Goal: Task Accomplishment & Management: Manage account settings

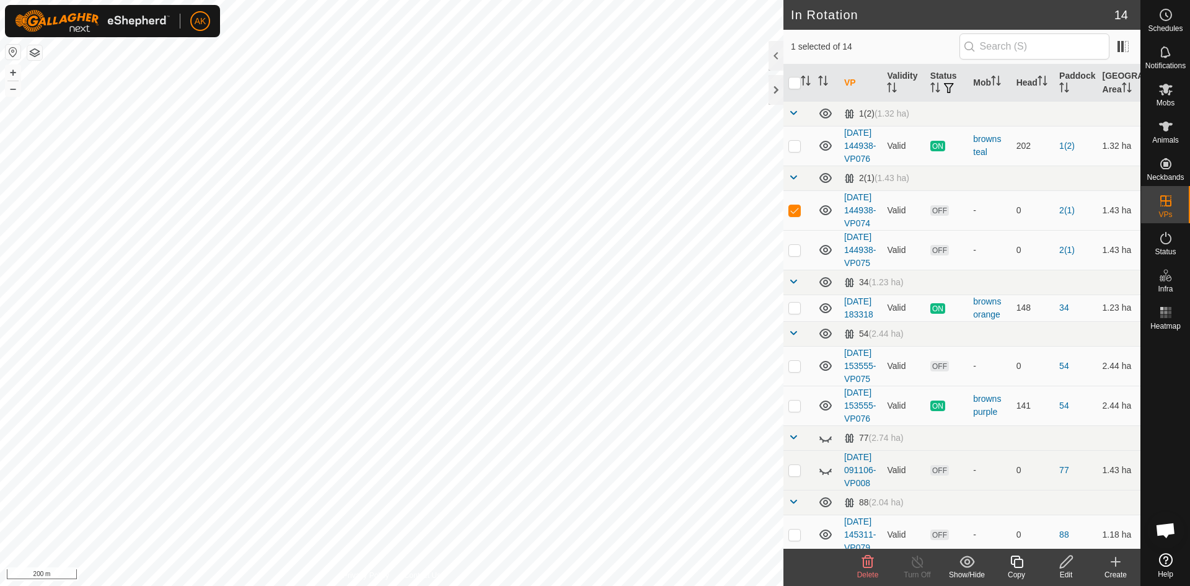
click at [866, 560] on icon at bounding box center [868, 561] width 12 height 12
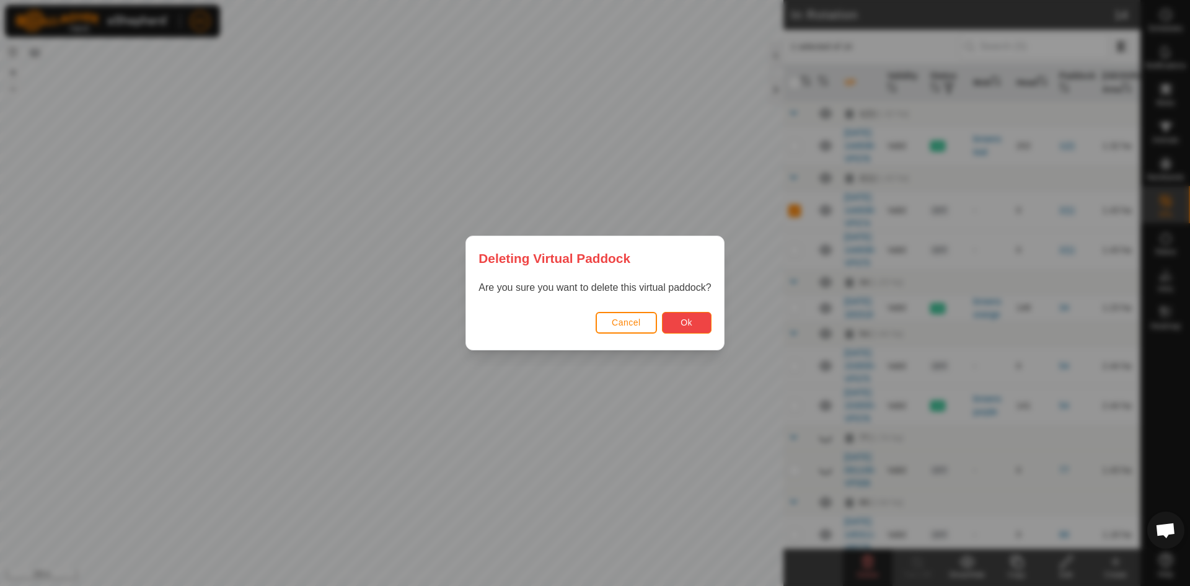
click at [692, 328] on button "Ok" at bounding box center [687, 323] width 50 height 22
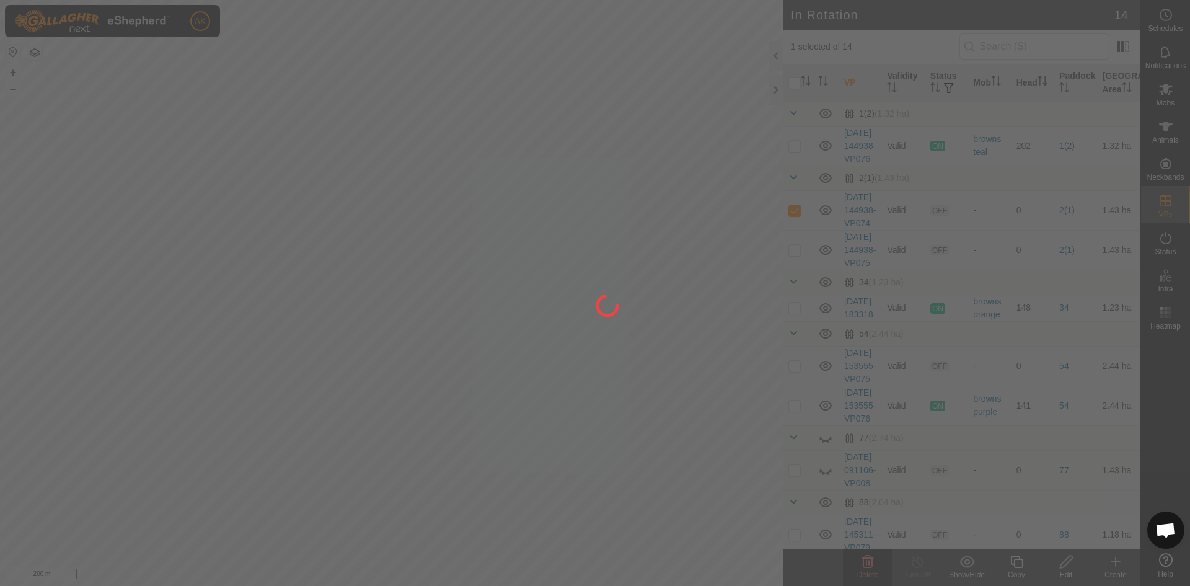
checkbox input "false"
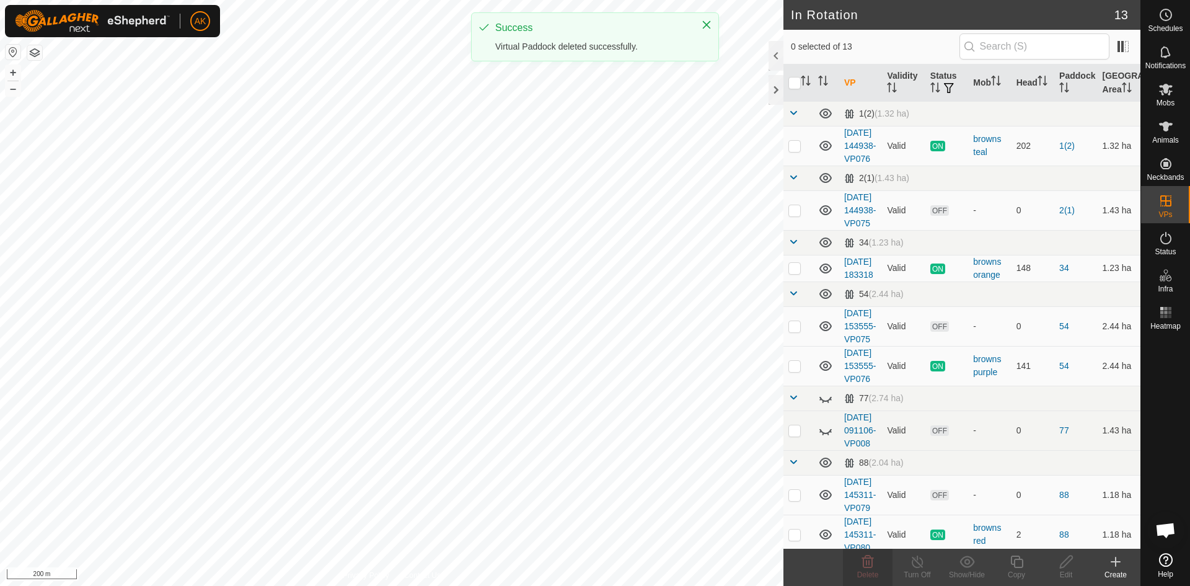
checkbox input "true"
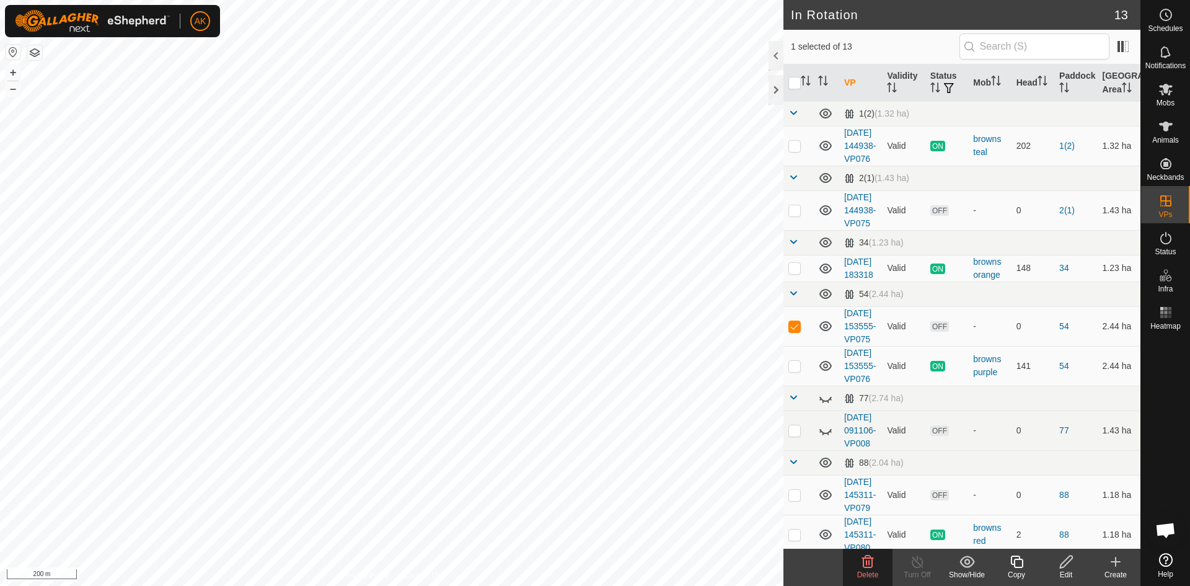
checkbox input "true"
checkbox input "false"
click at [872, 568] on icon at bounding box center [867, 561] width 15 height 15
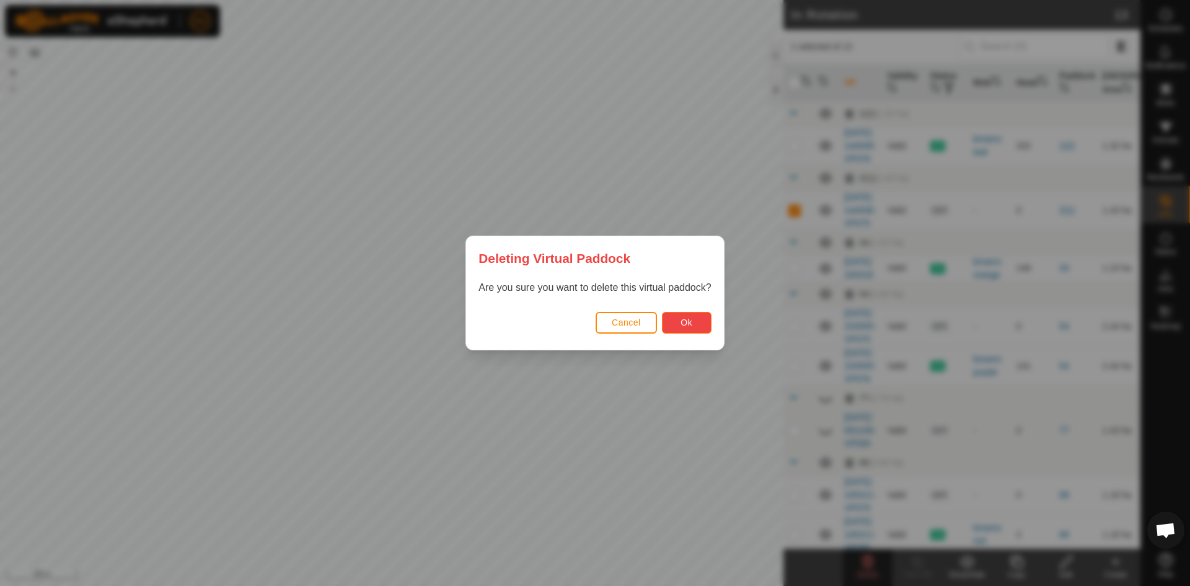
click at [706, 320] on button "Ok" at bounding box center [687, 323] width 50 height 22
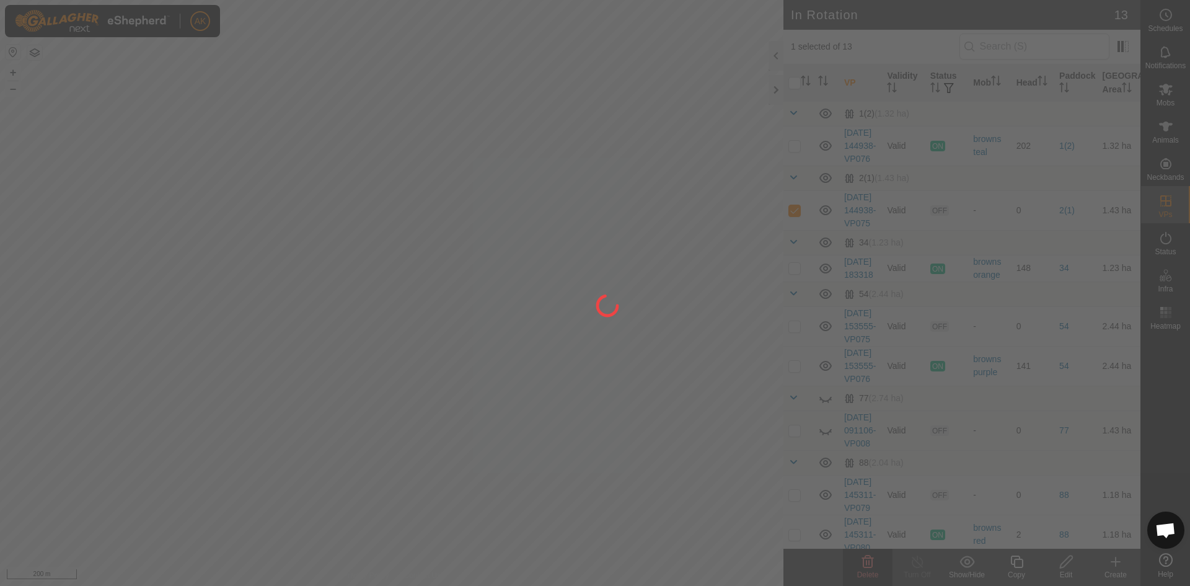
checkbox input "false"
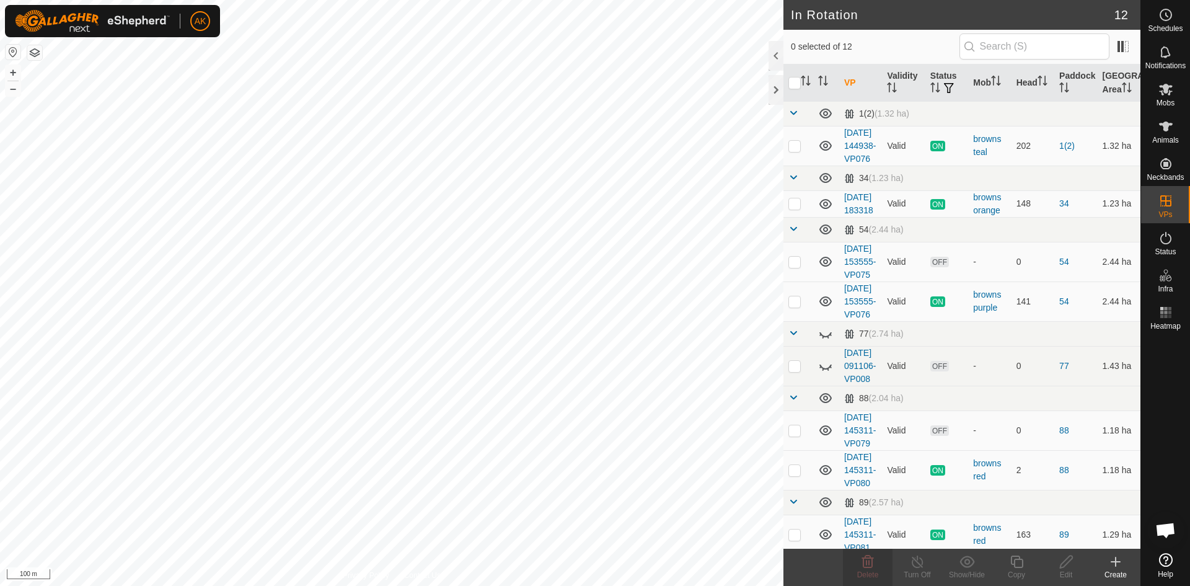
checkbox input "true"
click at [863, 570] on div "Delete" at bounding box center [868, 574] width 50 height 11
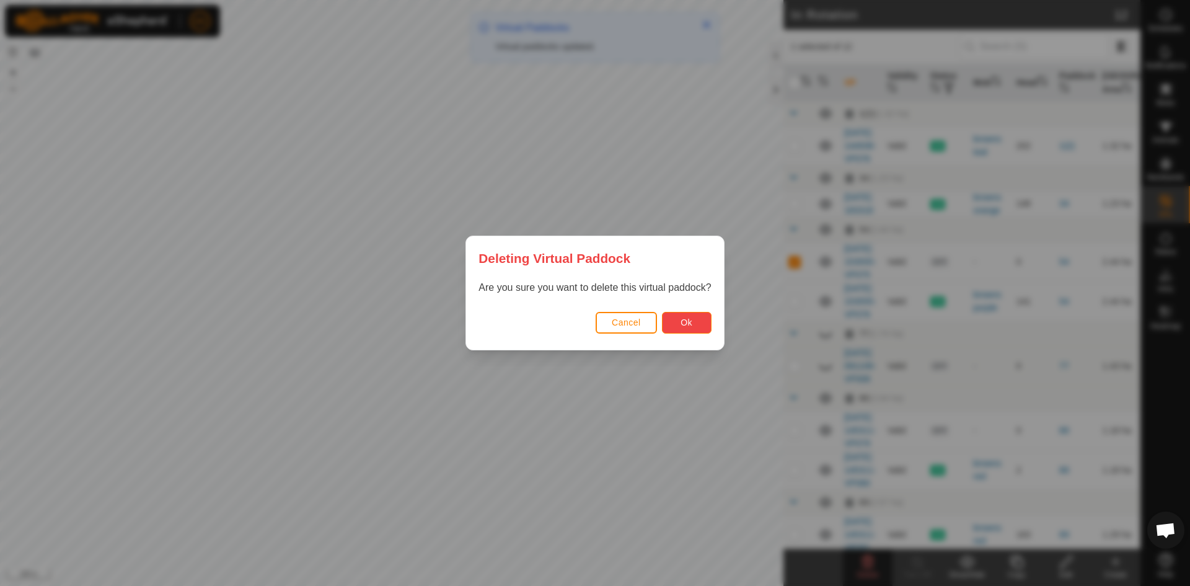
click at [690, 327] on span "Ok" at bounding box center [686, 322] width 12 height 10
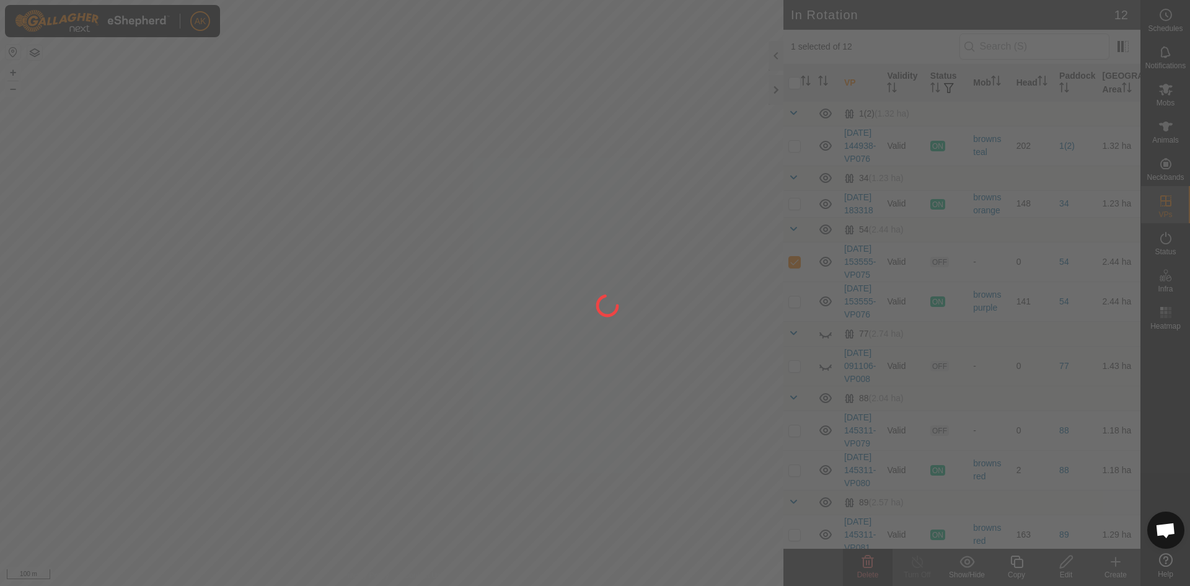
checkbox input "false"
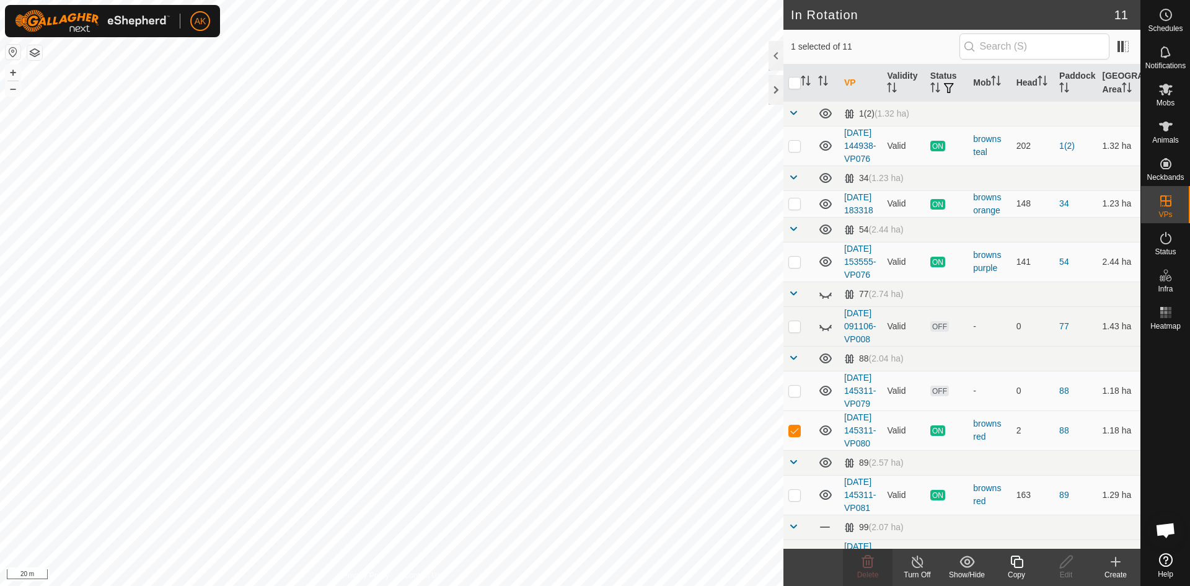
checkbox input "false"
checkbox input "true"
checkbox input "false"
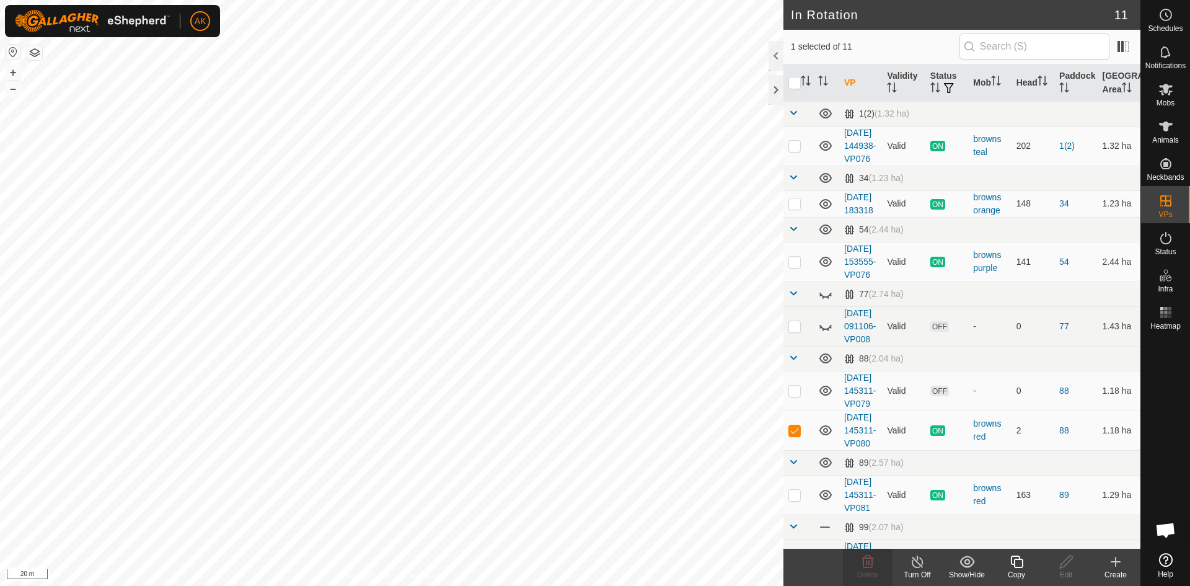
checkbox input "true"
checkbox input "false"
click at [869, 563] on icon at bounding box center [868, 561] width 12 height 12
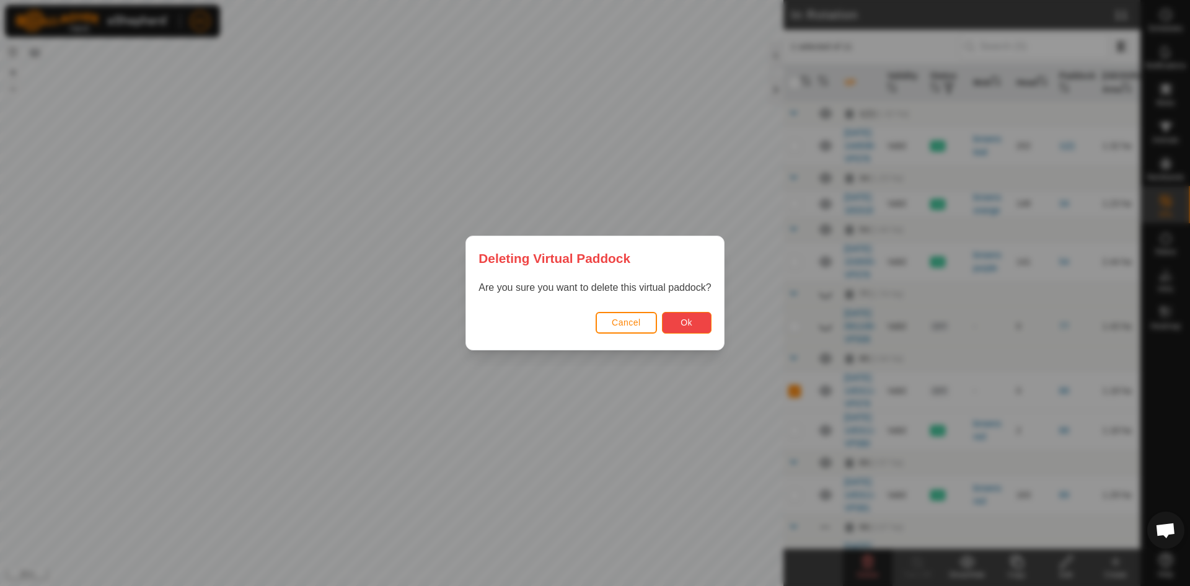
click at [674, 317] on button "Ok" at bounding box center [687, 323] width 50 height 22
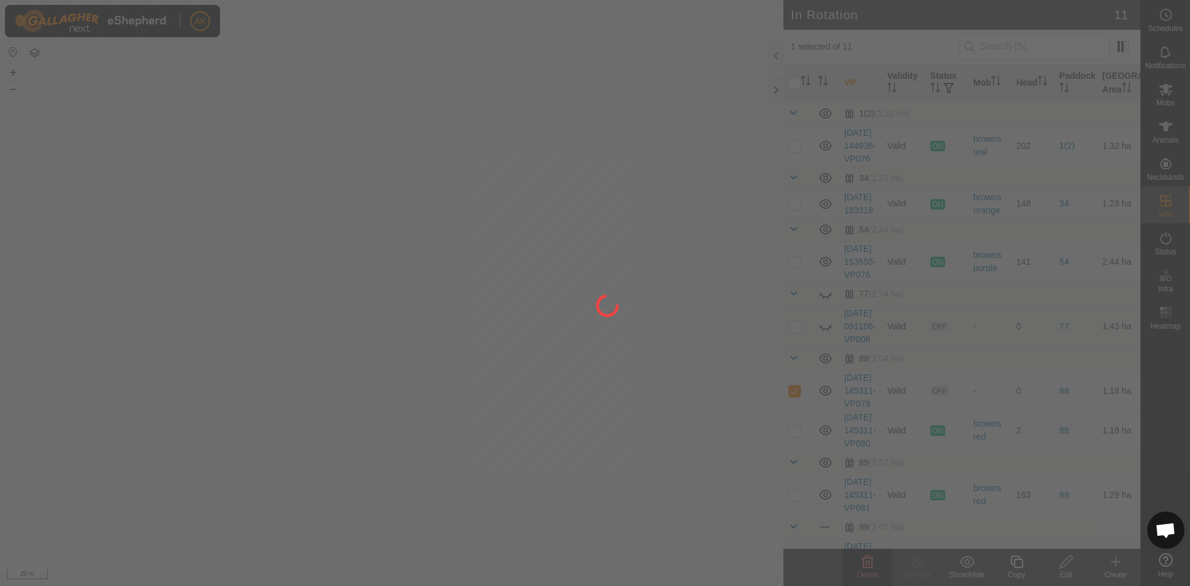
checkbox input "false"
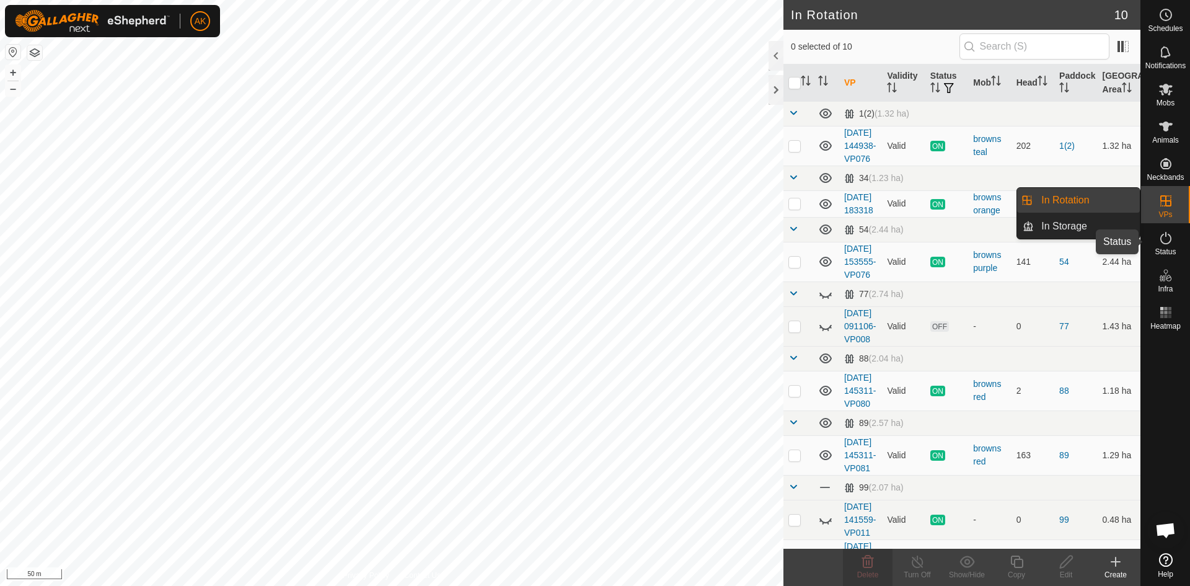
click at [1166, 236] on icon at bounding box center [1165, 238] width 15 height 15
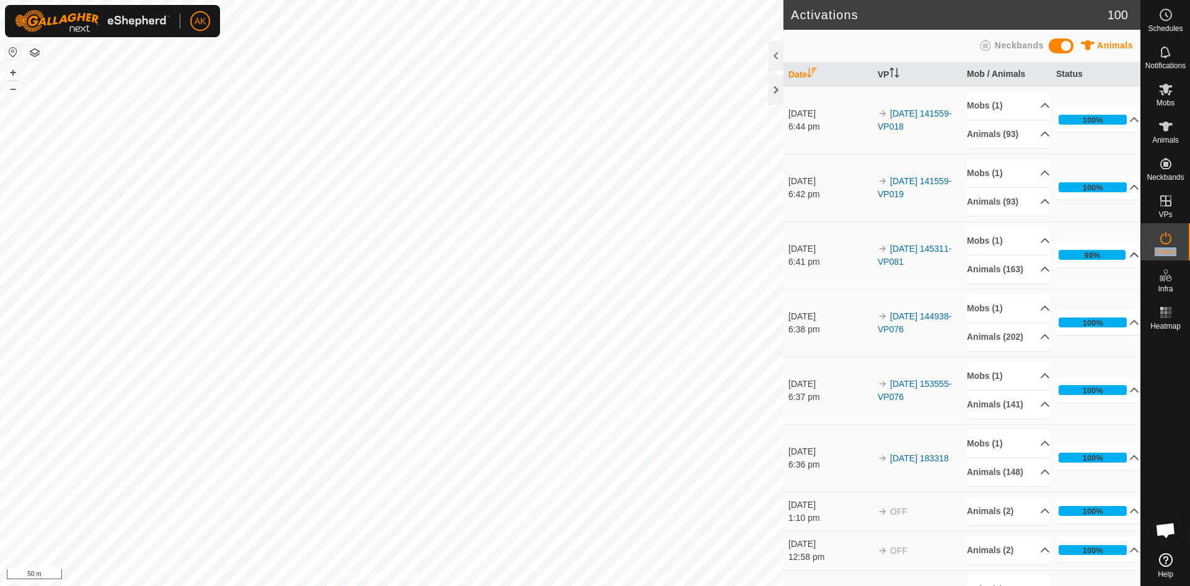
click at [1129, 260] on icon at bounding box center [1134, 255] width 10 height 10
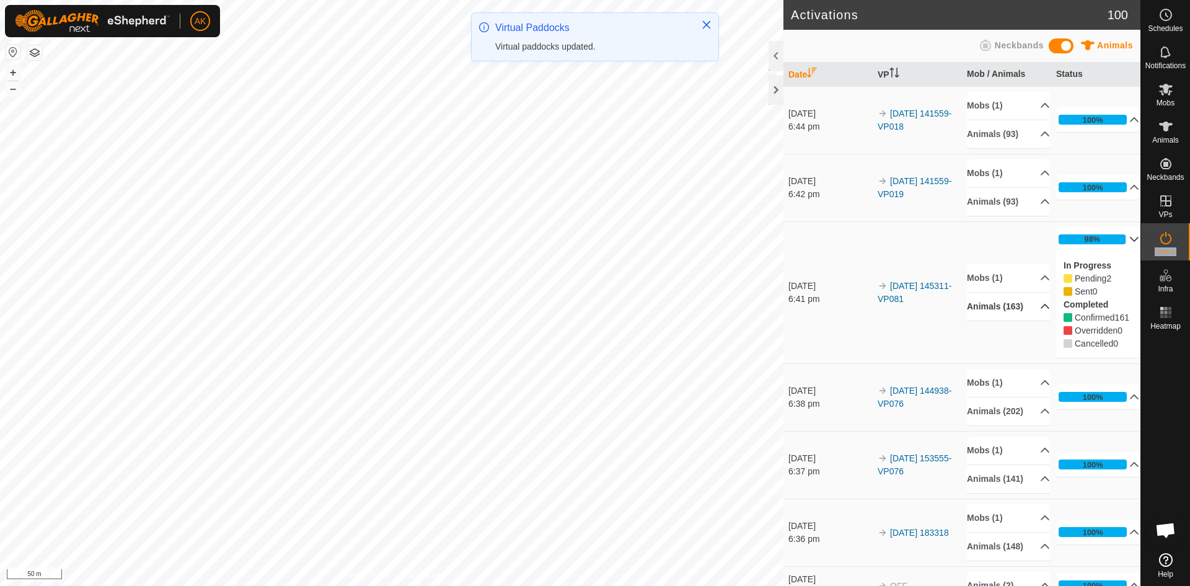
click at [977, 302] on p-accordion-header "Animals (163)" at bounding box center [1008, 307] width 83 height 28
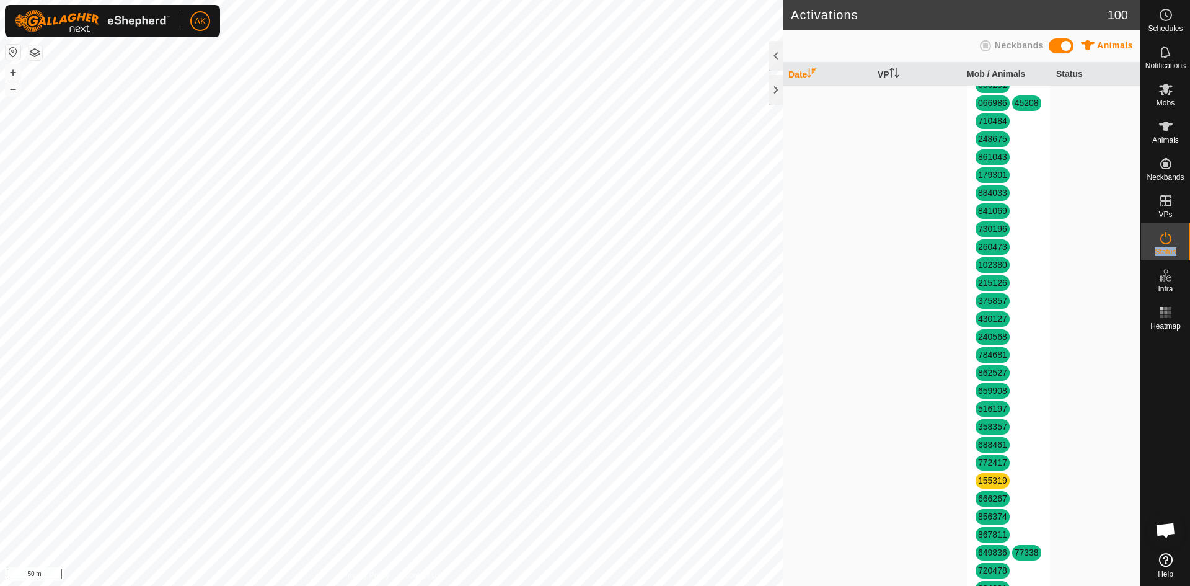
scroll to position [620, 0]
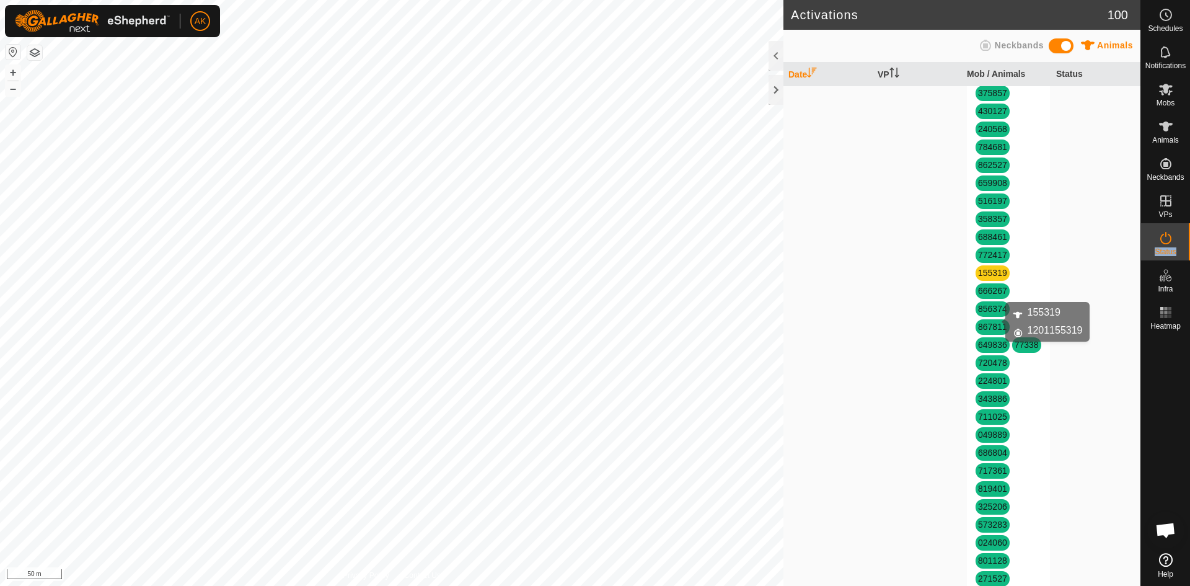
click at [990, 278] on link "155319" at bounding box center [992, 273] width 29 height 10
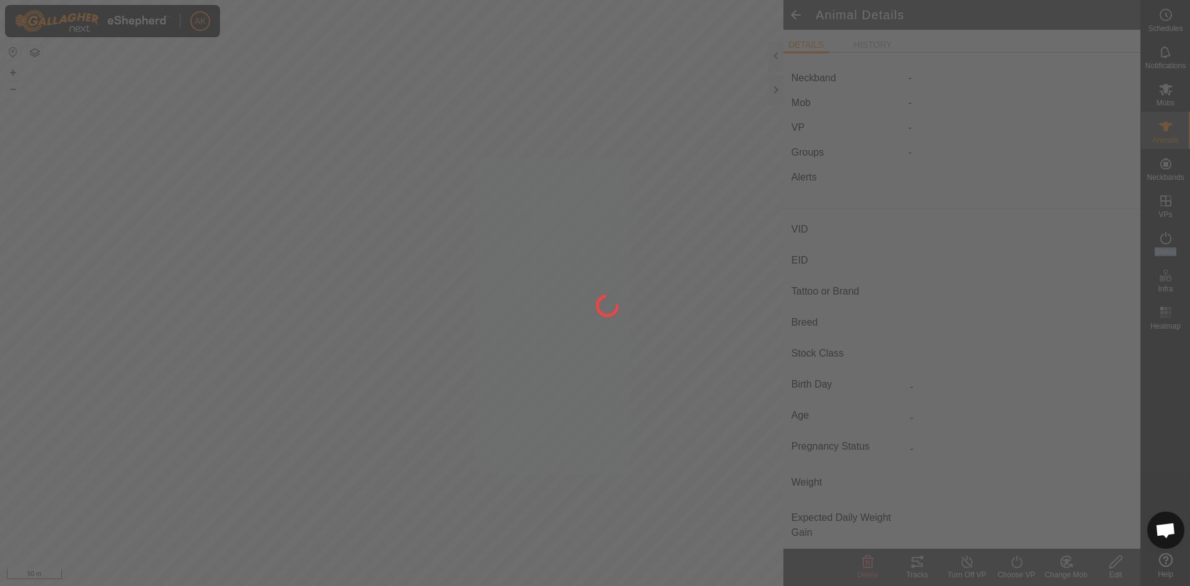
type input "155319"
type input "-"
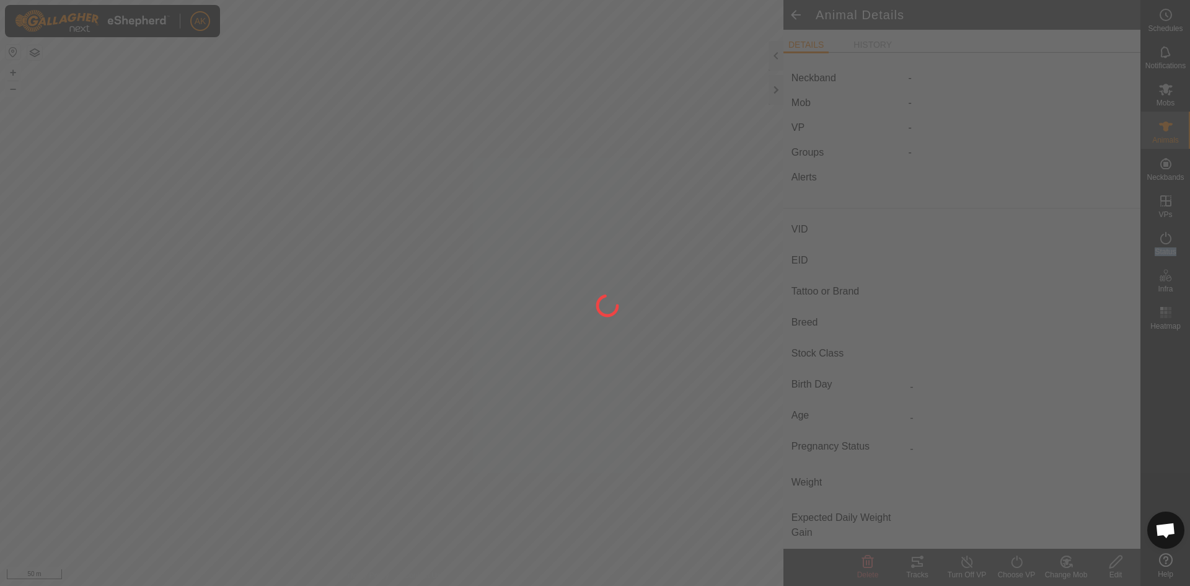
type input "-"
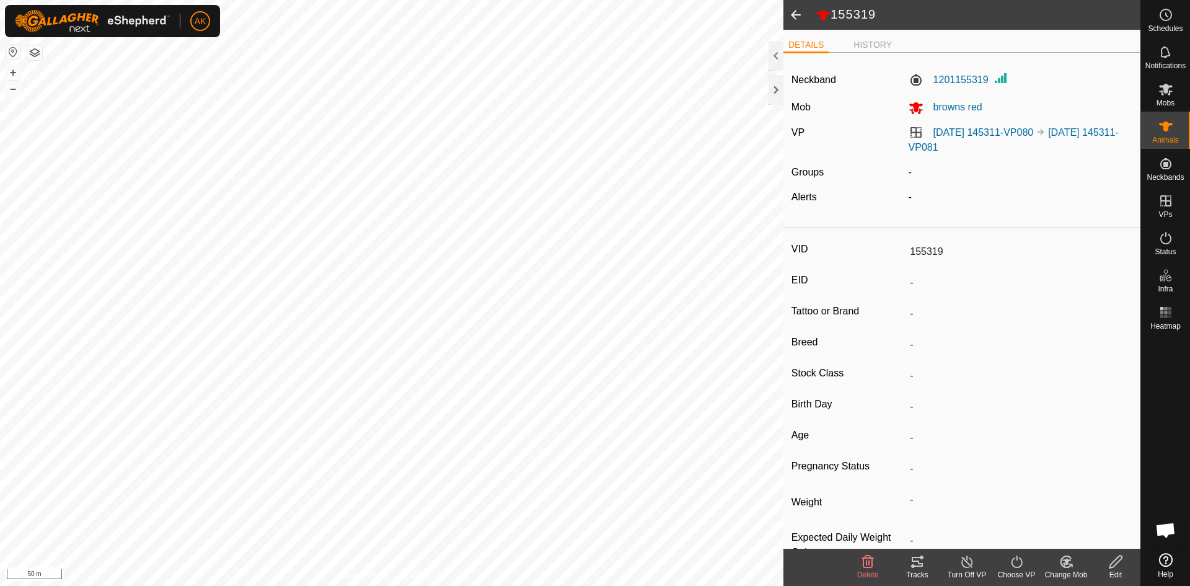
click at [863, 561] on icon at bounding box center [868, 561] width 12 height 12
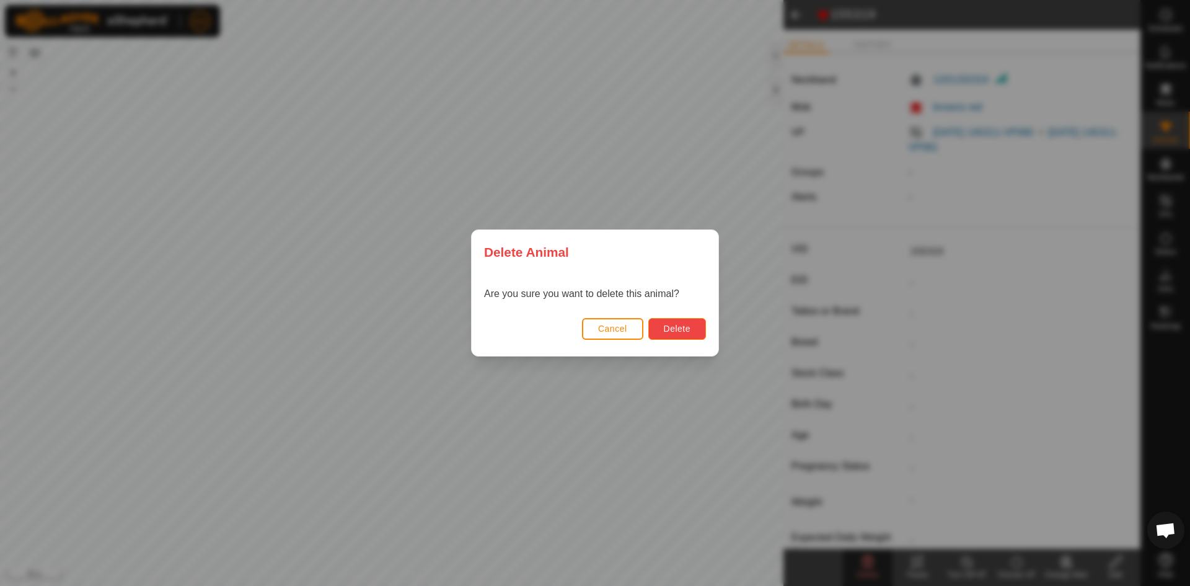
click at [695, 329] on button "Delete" at bounding box center [677, 329] width 58 height 22
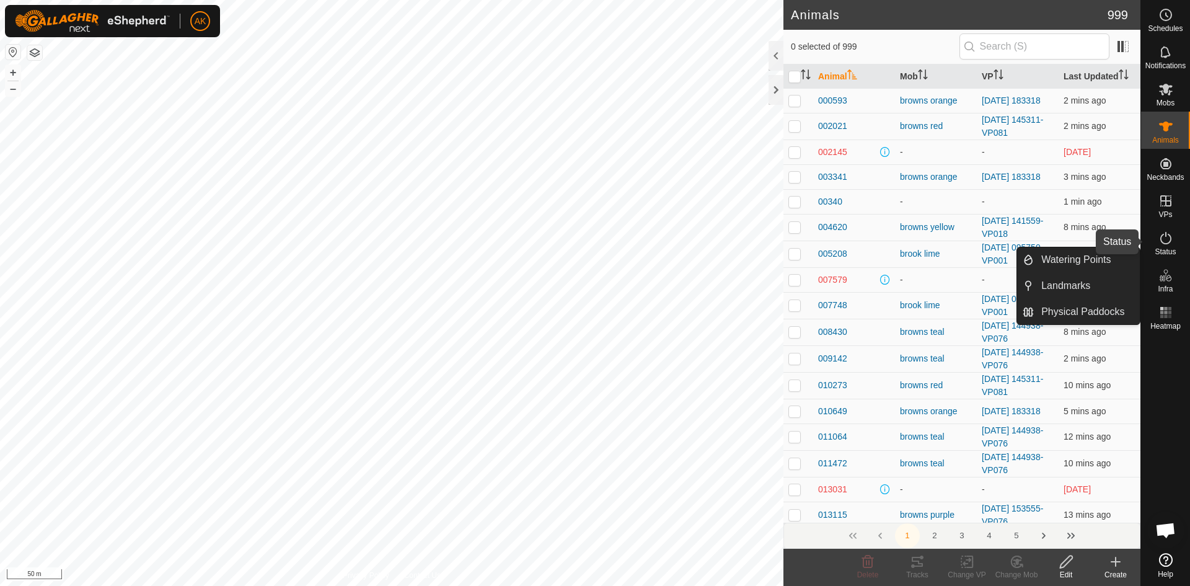
click at [1168, 237] on icon at bounding box center [1165, 238] width 15 height 15
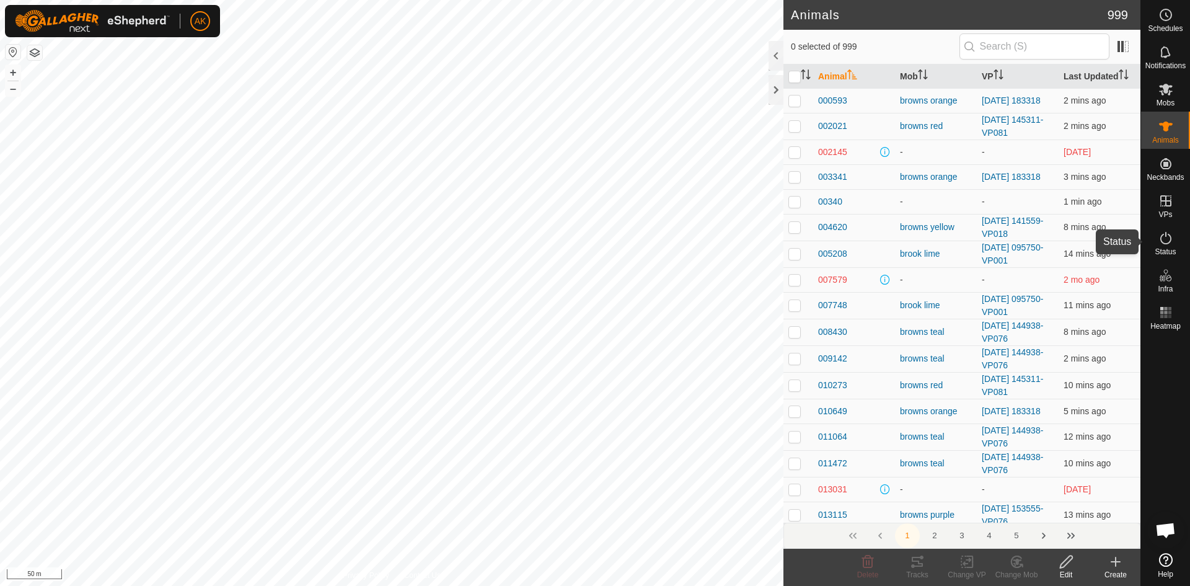
click at [1168, 237] on icon at bounding box center [1165, 238] width 15 height 15
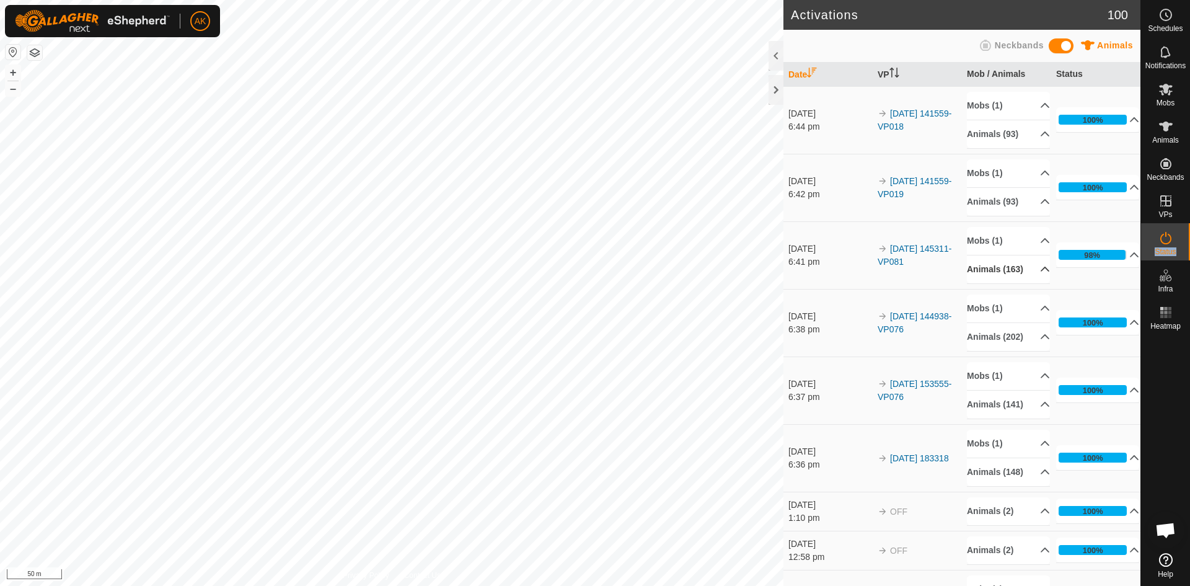
click at [1023, 271] on p-accordion-header "Animals (163)" at bounding box center [1008, 269] width 83 height 28
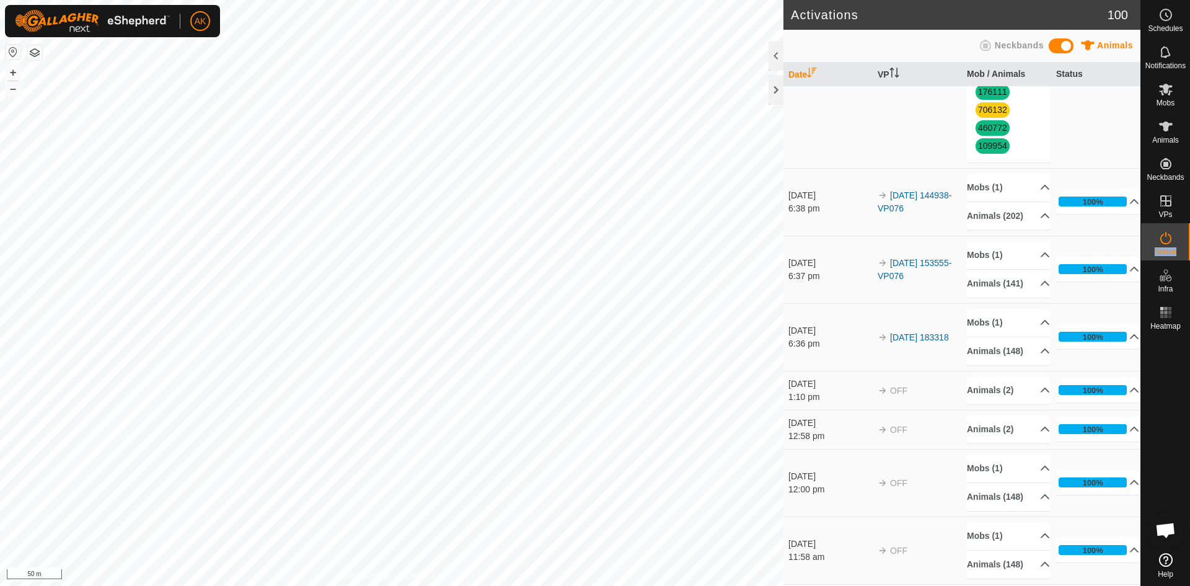
scroll to position [2913, 0]
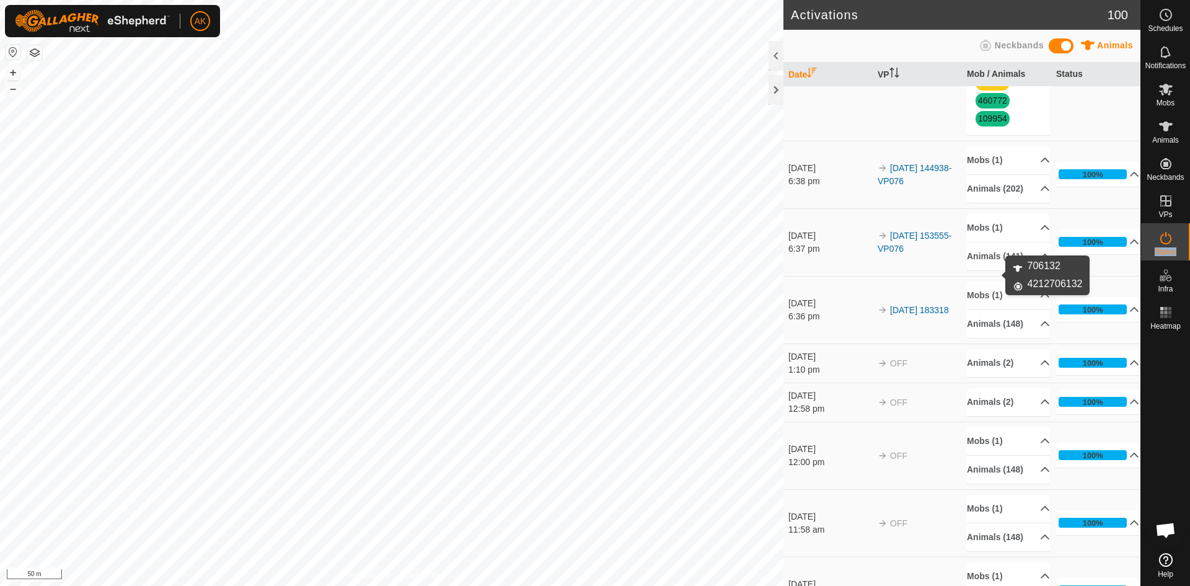
click at [983, 87] on link "706132" at bounding box center [992, 82] width 29 height 10
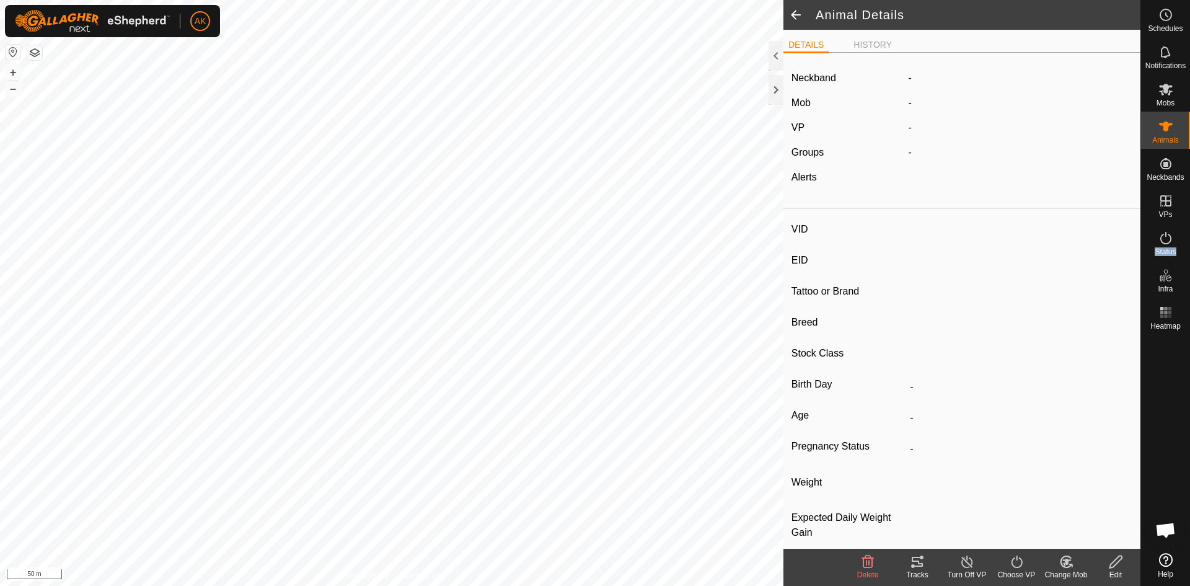
type input "706132"
type input "-"
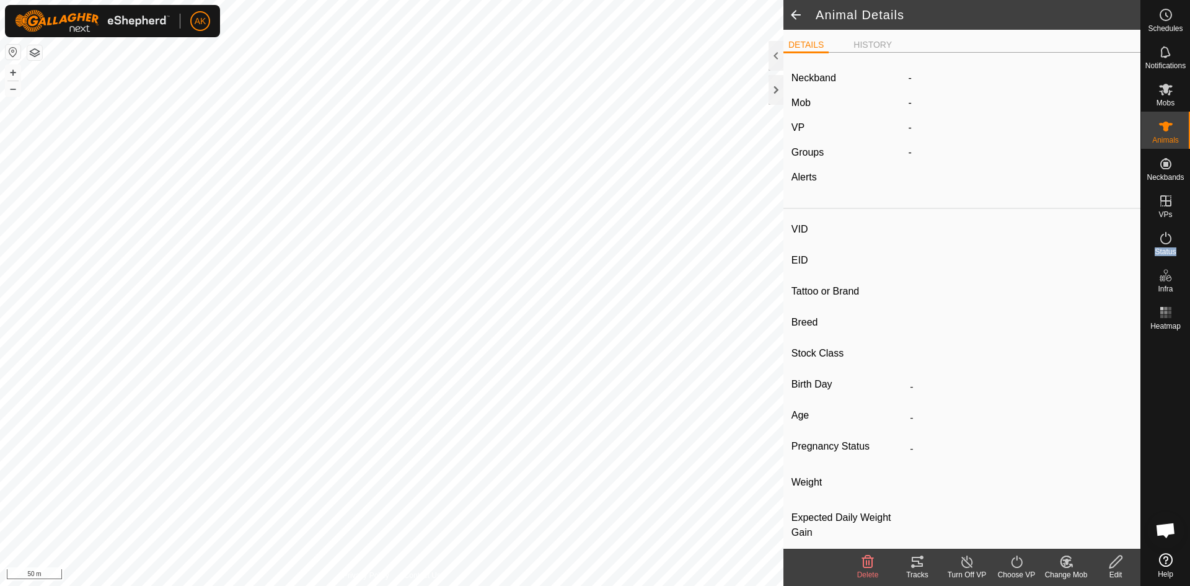
type input "0 kg"
type input "-"
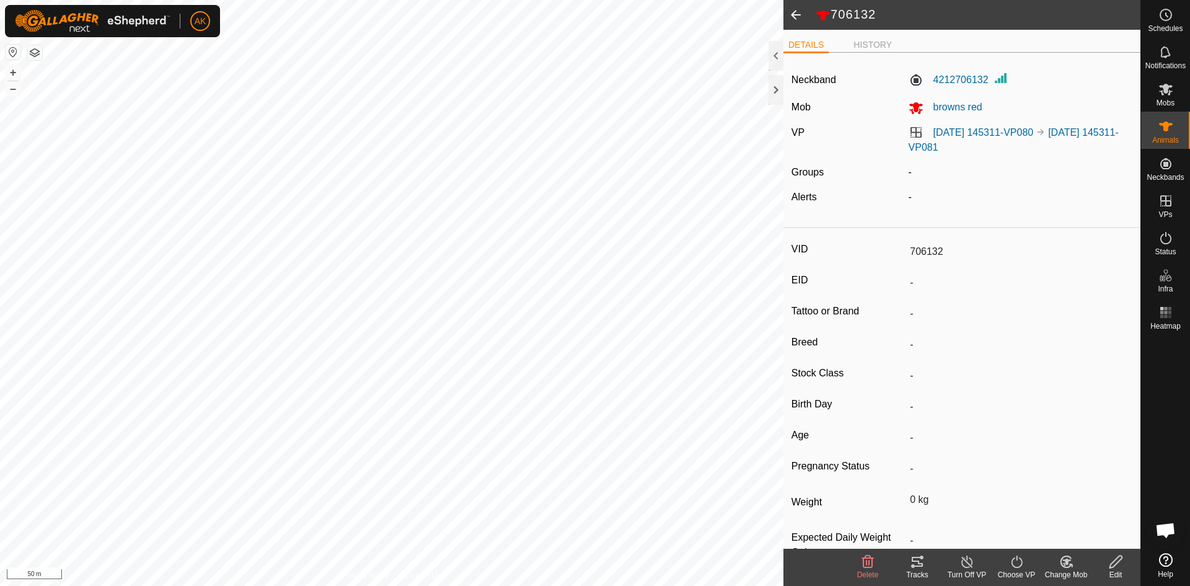
click at [865, 561] on icon at bounding box center [867, 561] width 15 height 15
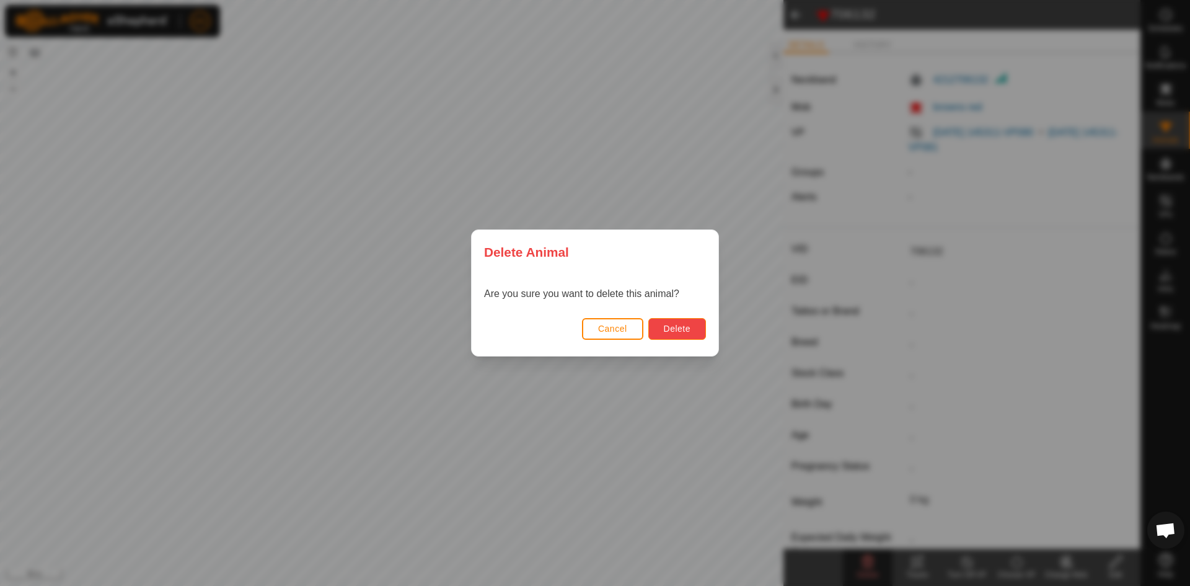
click at [669, 327] on span "Delete" at bounding box center [677, 328] width 27 height 10
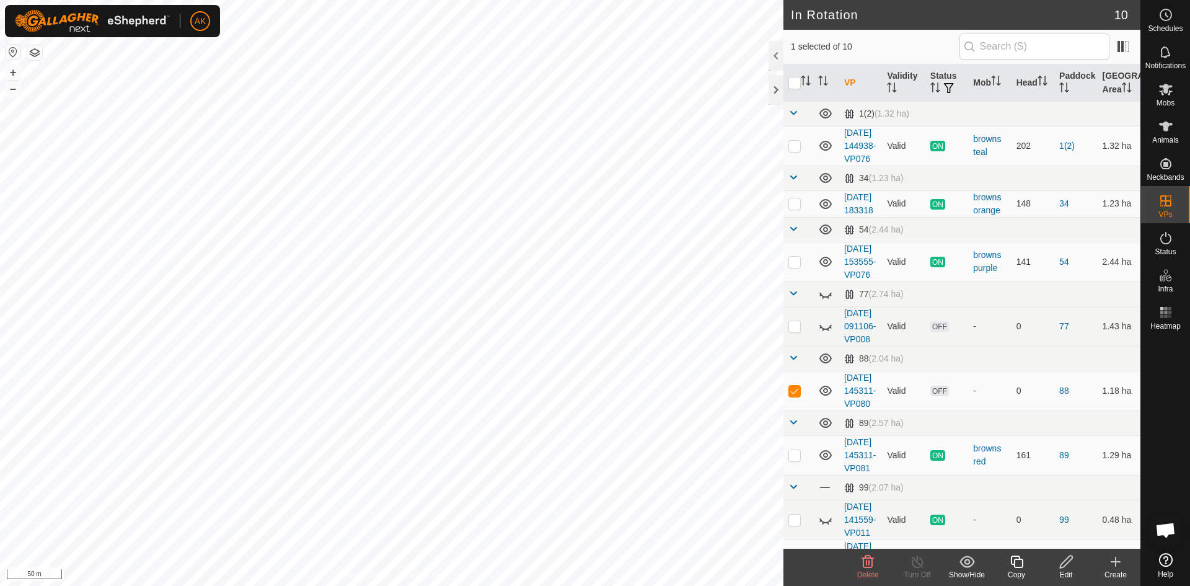
click at [864, 566] on icon at bounding box center [868, 561] width 12 height 12
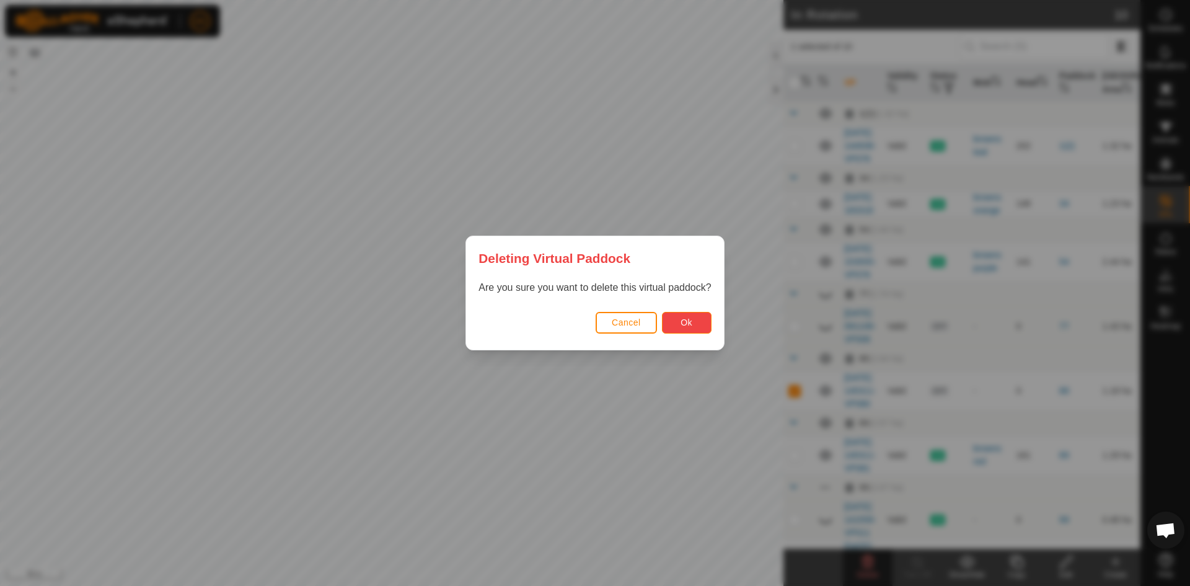
click at [701, 322] on button "Ok" at bounding box center [687, 323] width 50 height 22
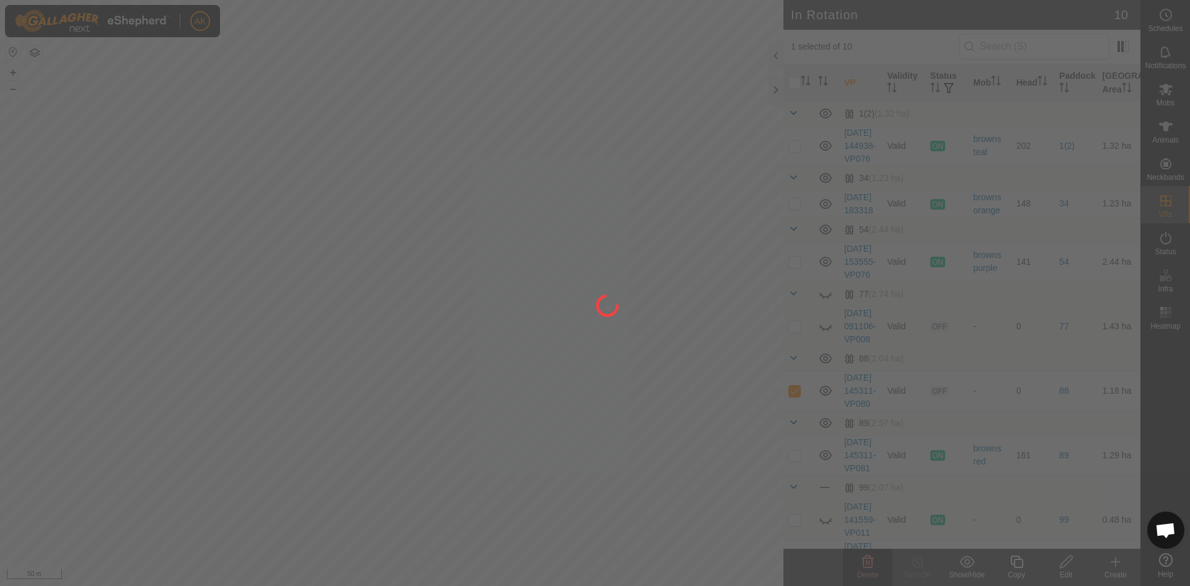
checkbox input "false"
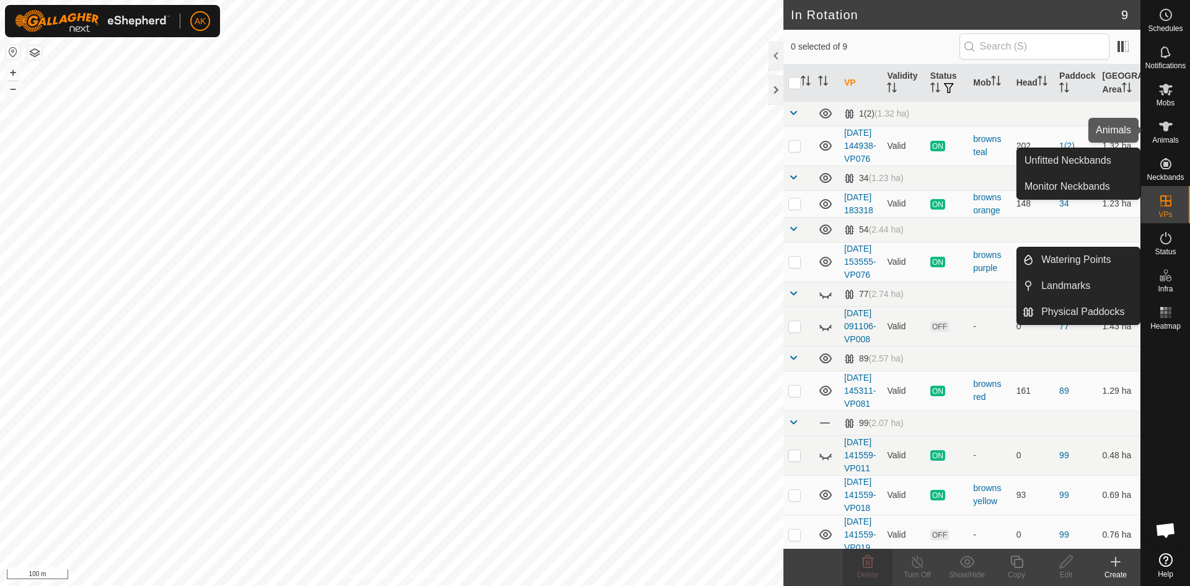
click at [1163, 139] on span "Animals" at bounding box center [1165, 139] width 27 height 7
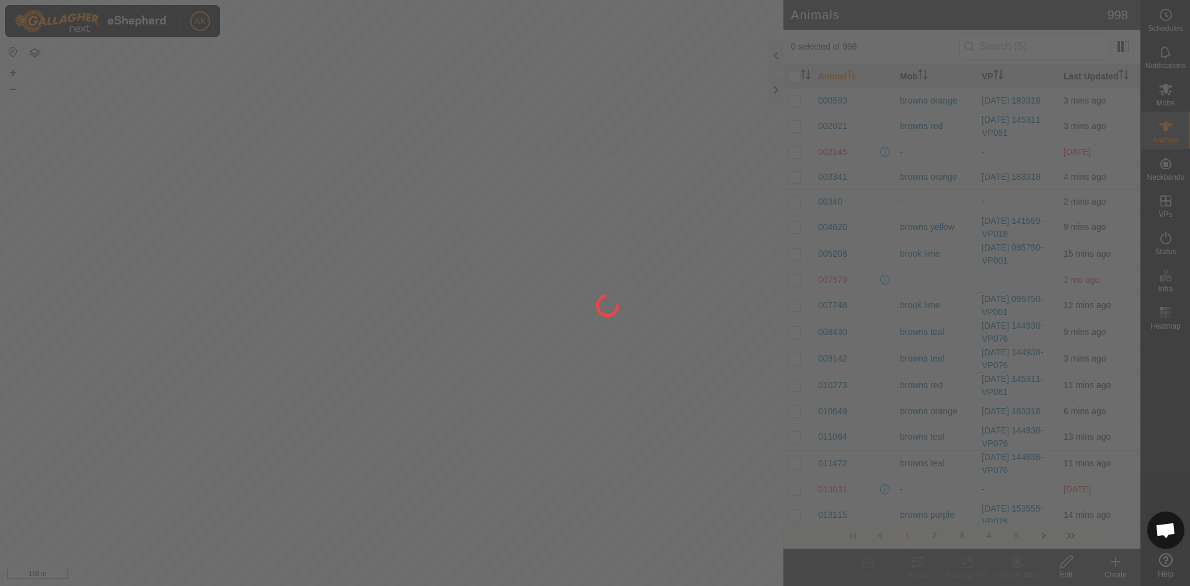
click at [1116, 561] on div at bounding box center [595, 293] width 1190 height 586
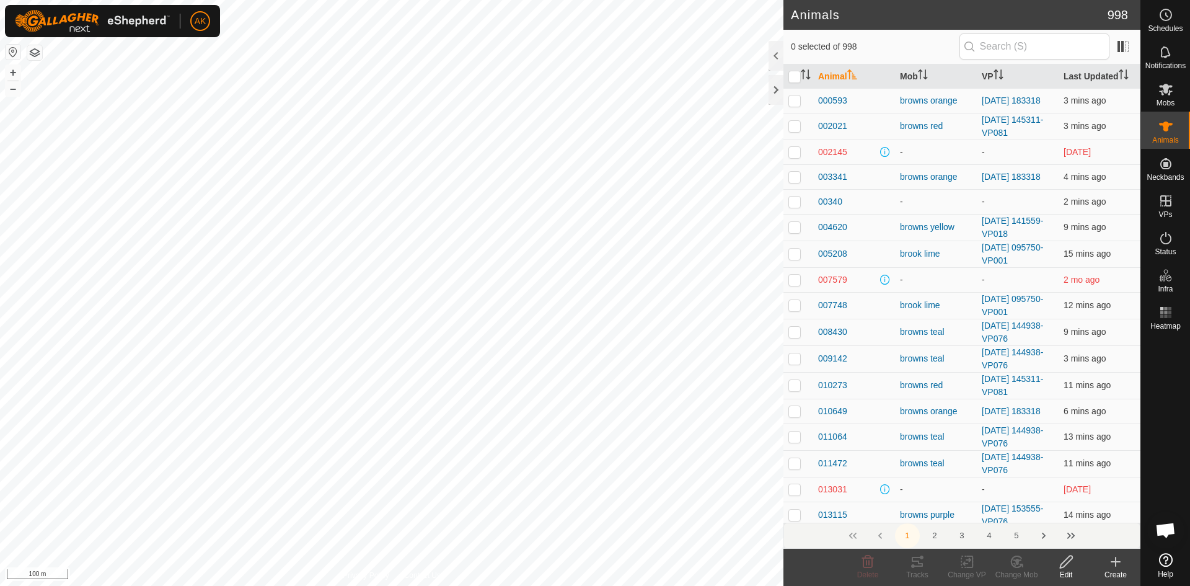
click at [1115, 560] on icon at bounding box center [1115, 561] width 0 height 9
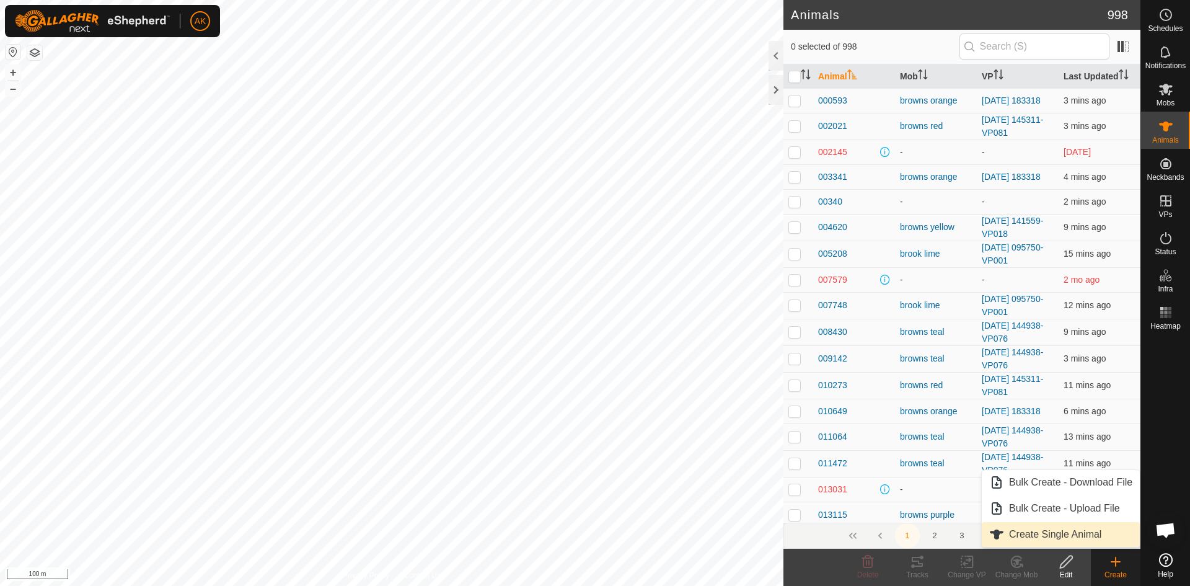
click at [1065, 537] on link "Create Single Animal" at bounding box center [1061, 534] width 158 height 25
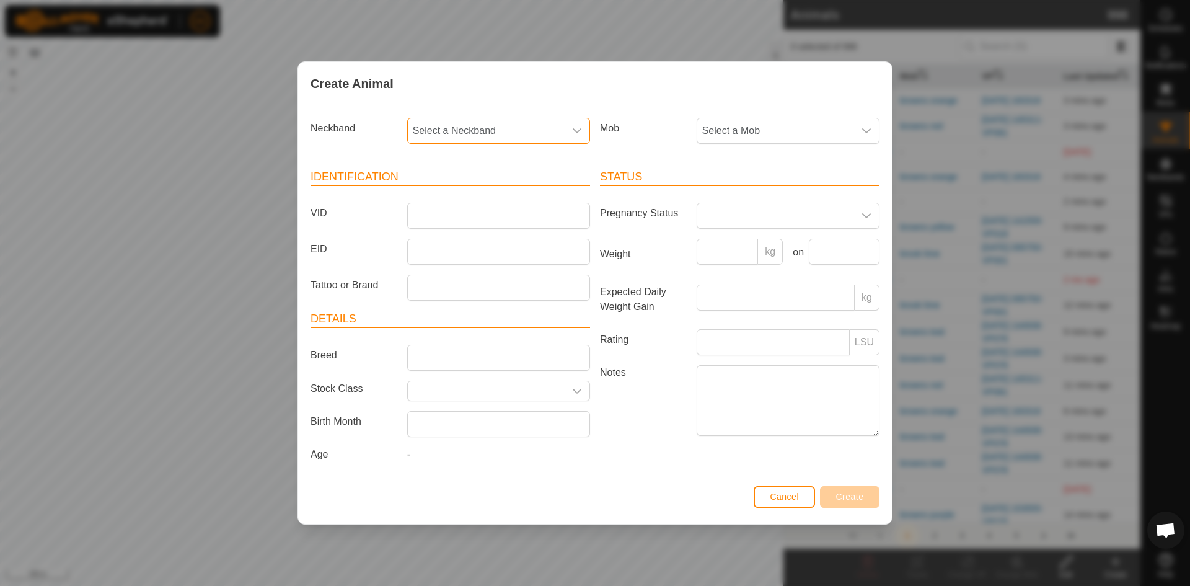
click at [431, 122] on span "Select a Neckband" at bounding box center [486, 130] width 157 height 25
click at [441, 223] on li "1201155319" at bounding box center [499, 220] width 182 height 25
click at [409, 216] on input "VID" at bounding box center [498, 216] width 183 height 26
type input "155319"
click at [762, 138] on span "Select a Mob" at bounding box center [775, 130] width 157 height 25
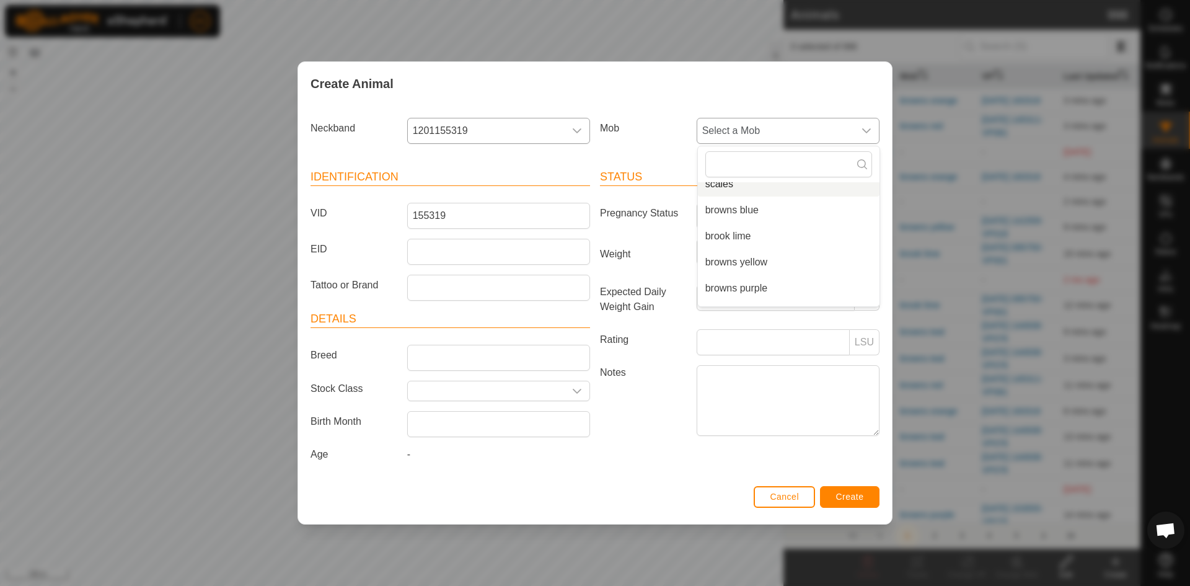
scroll to position [124, 0]
click at [728, 282] on li "browns red" at bounding box center [789, 278] width 182 height 25
click at [855, 496] on span "Create" at bounding box center [850, 496] width 28 height 10
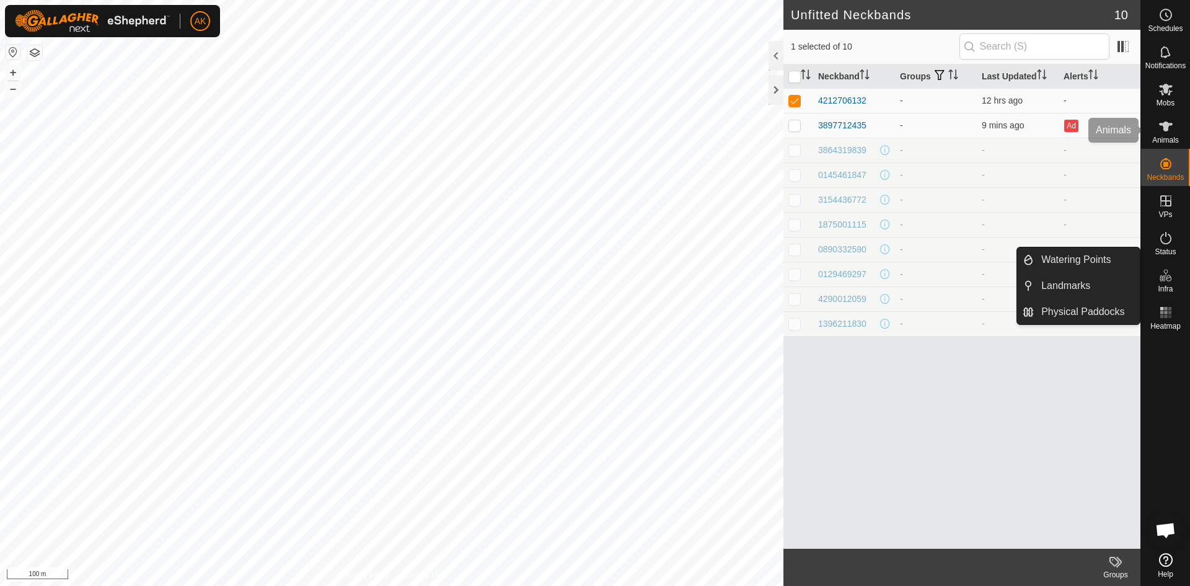
click at [1167, 138] on span "Animals" at bounding box center [1165, 139] width 27 height 7
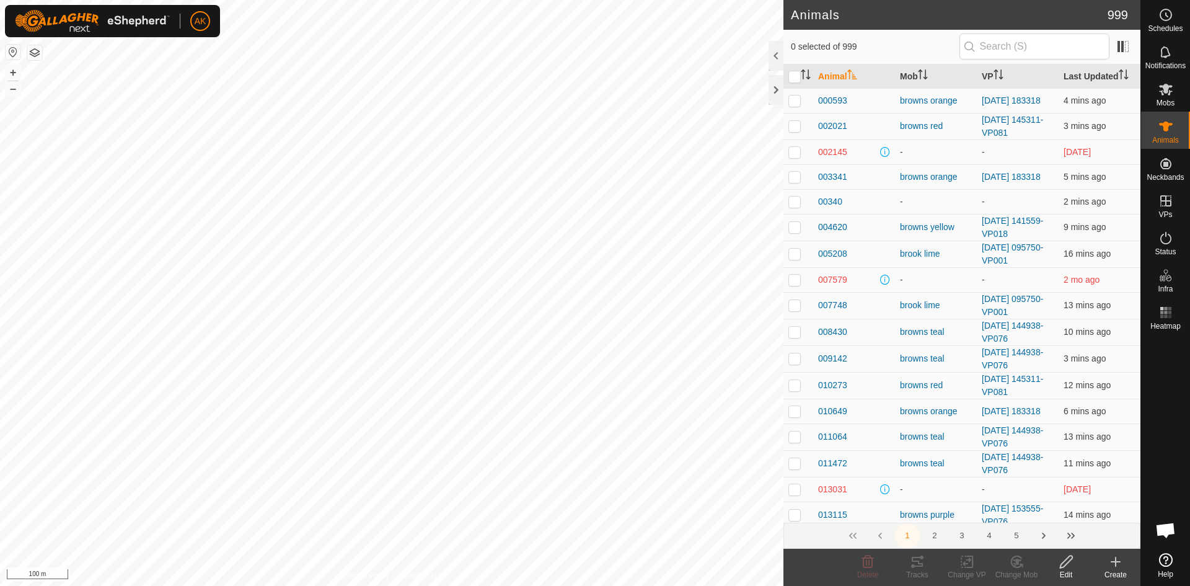
click at [1111, 559] on icon at bounding box center [1115, 561] width 15 height 15
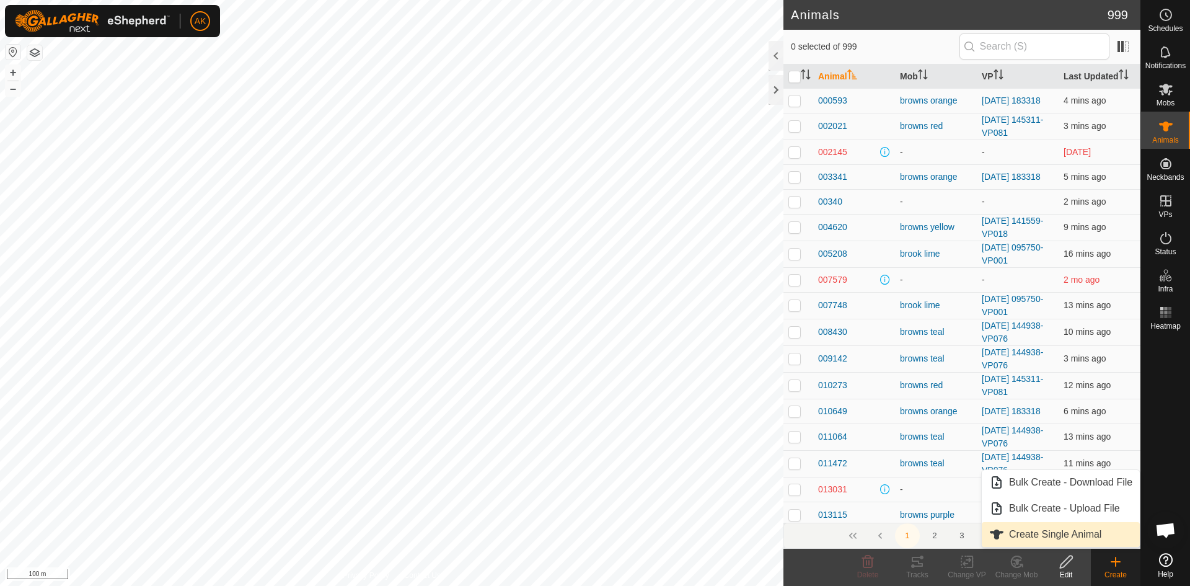
click at [1065, 535] on link "Create Single Animal" at bounding box center [1061, 534] width 158 height 25
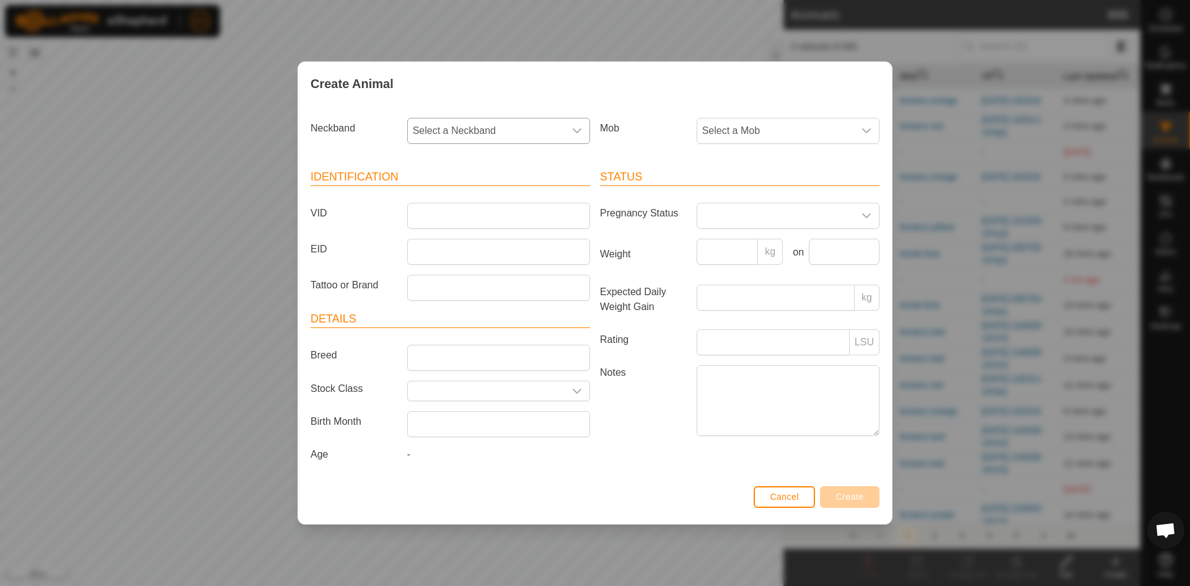
click at [500, 119] on span "Select a Neckband" at bounding box center [486, 130] width 157 height 25
click at [465, 224] on li "4212706132" at bounding box center [499, 220] width 182 height 25
click at [475, 211] on input "VID" at bounding box center [498, 216] width 183 height 26
type input "706132"
click at [715, 123] on span "Select a Mob" at bounding box center [775, 130] width 157 height 25
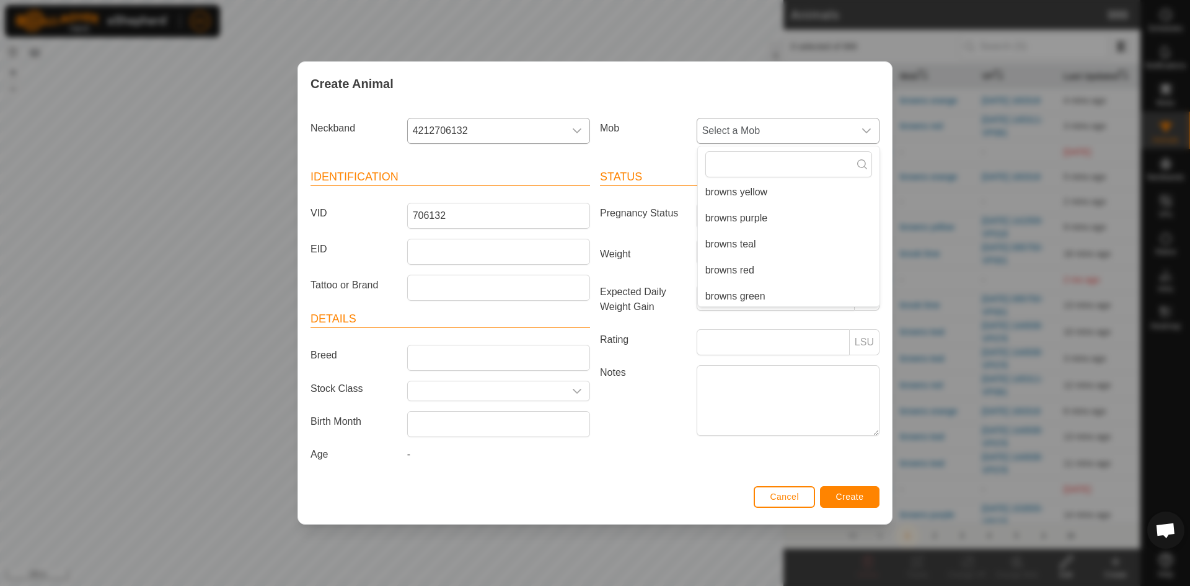
scroll to position [135, 0]
click at [728, 264] on li "browns red" at bounding box center [789, 267] width 182 height 25
click at [859, 495] on span "Create" at bounding box center [850, 496] width 28 height 10
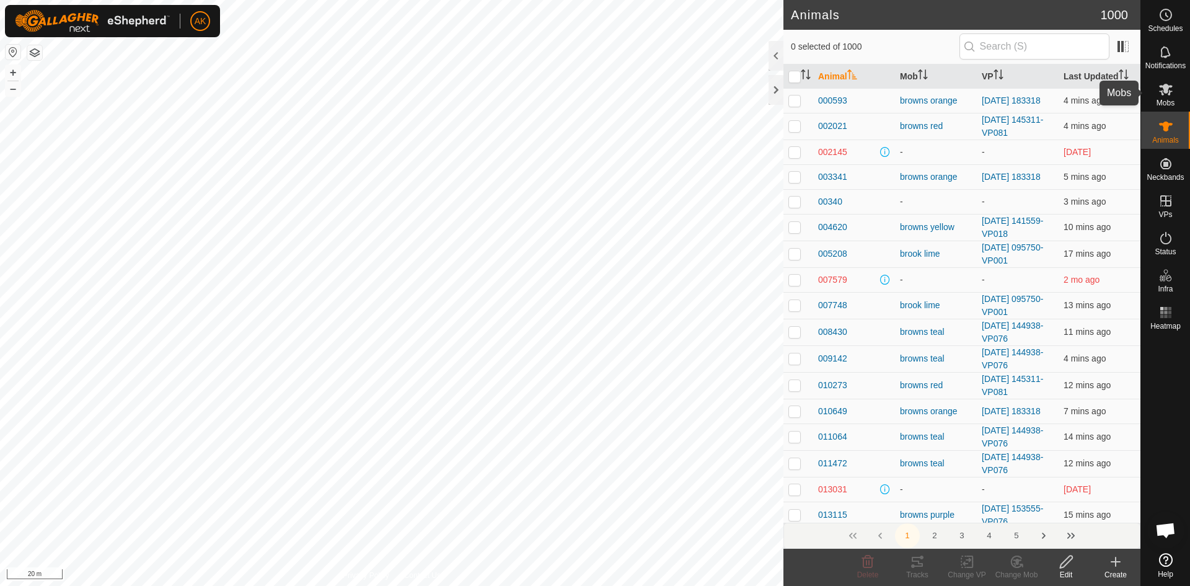
click at [1171, 90] on icon at bounding box center [1165, 89] width 15 height 15
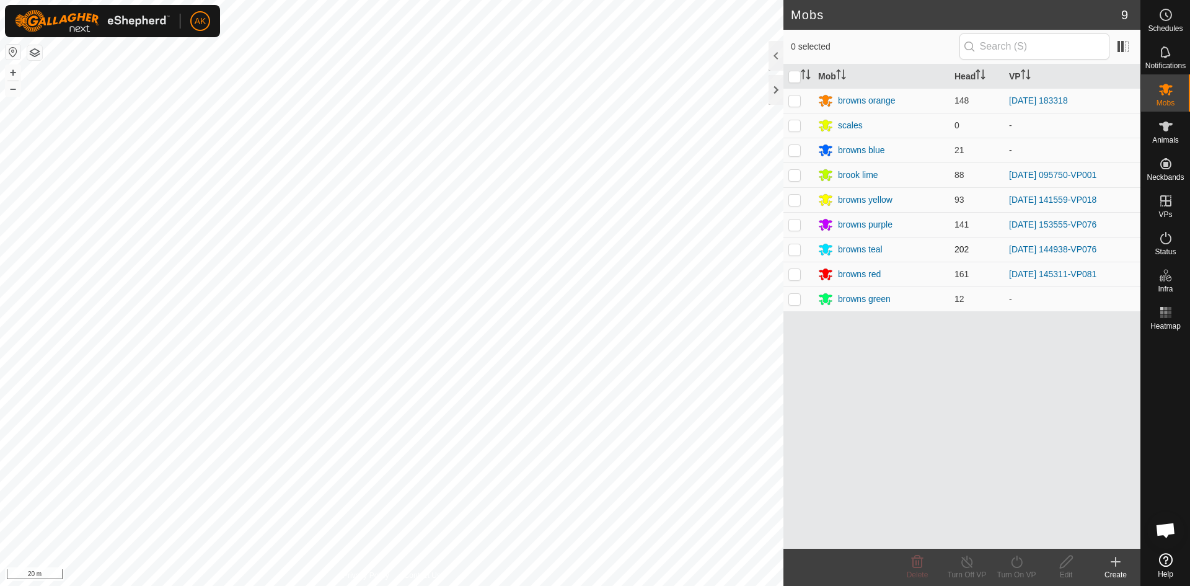
drag, startPoint x: 791, startPoint y: 198, endPoint x: 832, endPoint y: 239, distance: 57.8
click at [793, 196] on p-checkbox at bounding box center [794, 200] width 12 height 10
checkbox input "true"
click at [1016, 565] on icon at bounding box center [1016, 561] width 15 height 15
click at [1020, 535] on link "Now" at bounding box center [1053, 534] width 123 height 25
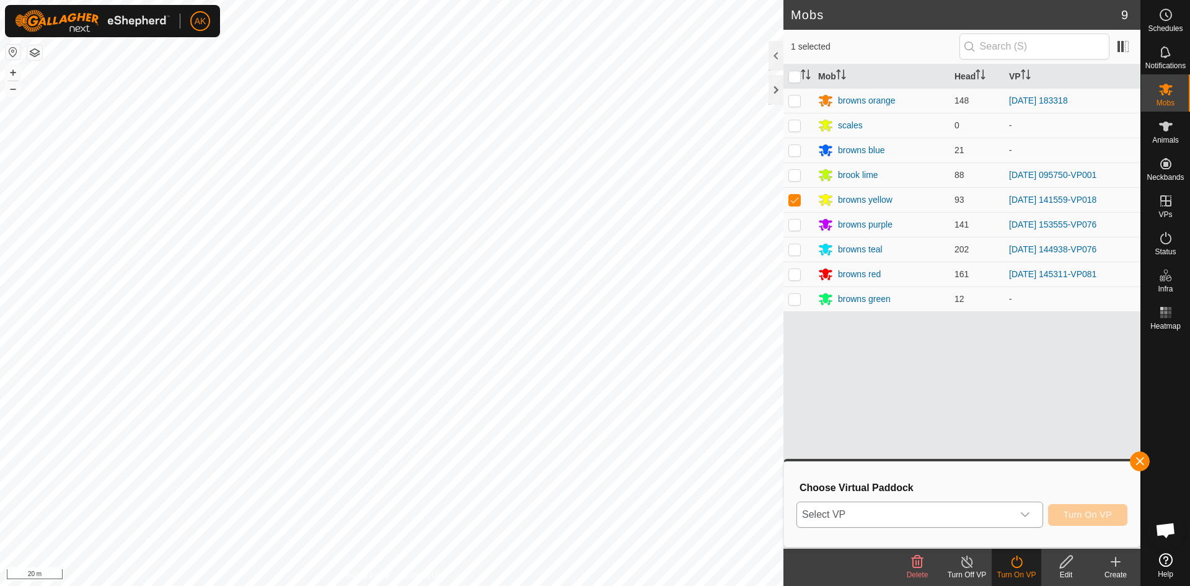
click at [1027, 516] on icon "dropdown trigger" at bounding box center [1025, 514] width 10 height 10
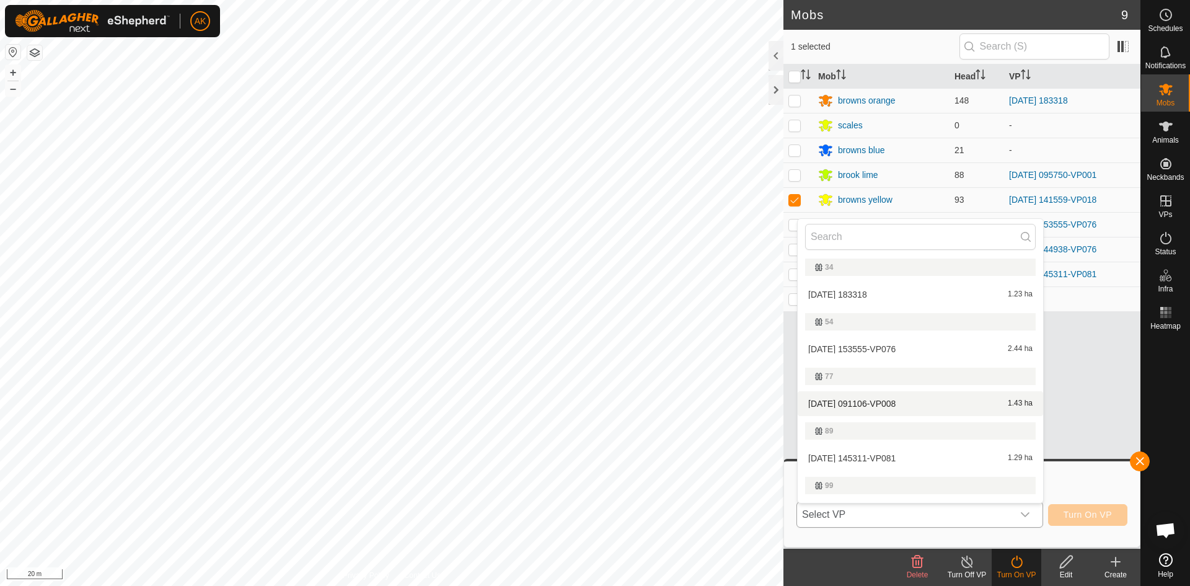
scroll to position [168, 0]
drag, startPoint x: 895, startPoint y: 428, endPoint x: 1053, endPoint y: 521, distance: 183.3
click at [895, 440] on li "2025-09-27 141559-VP019 0.76 ha" at bounding box center [920, 452] width 245 height 25
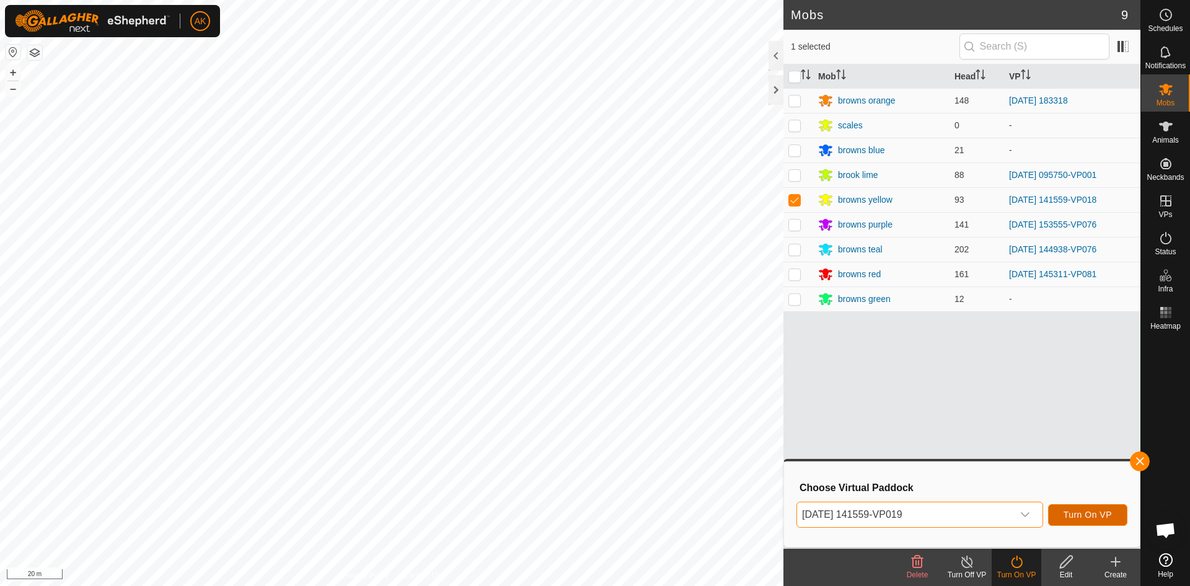
click at [1071, 513] on span "Turn On VP" at bounding box center [1087, 514] width 48 height 10
